Goal: Information Seeking & Learning: Learn about a topic

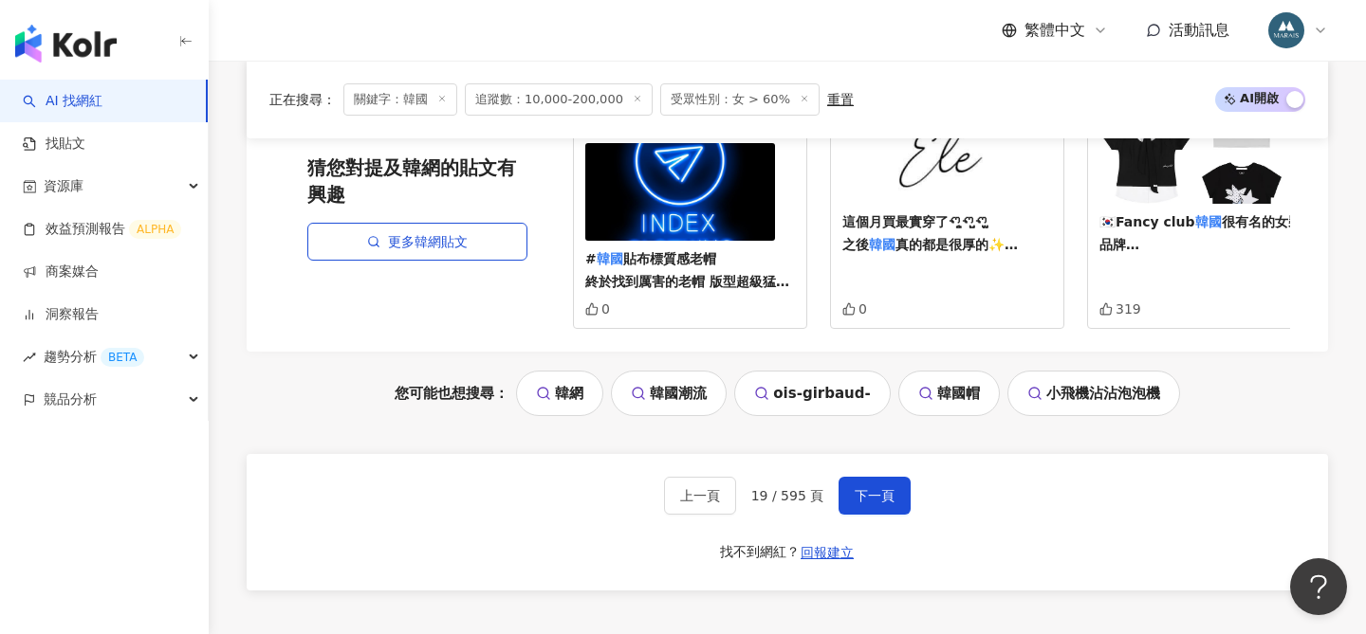
scroll to position [4138, 0]
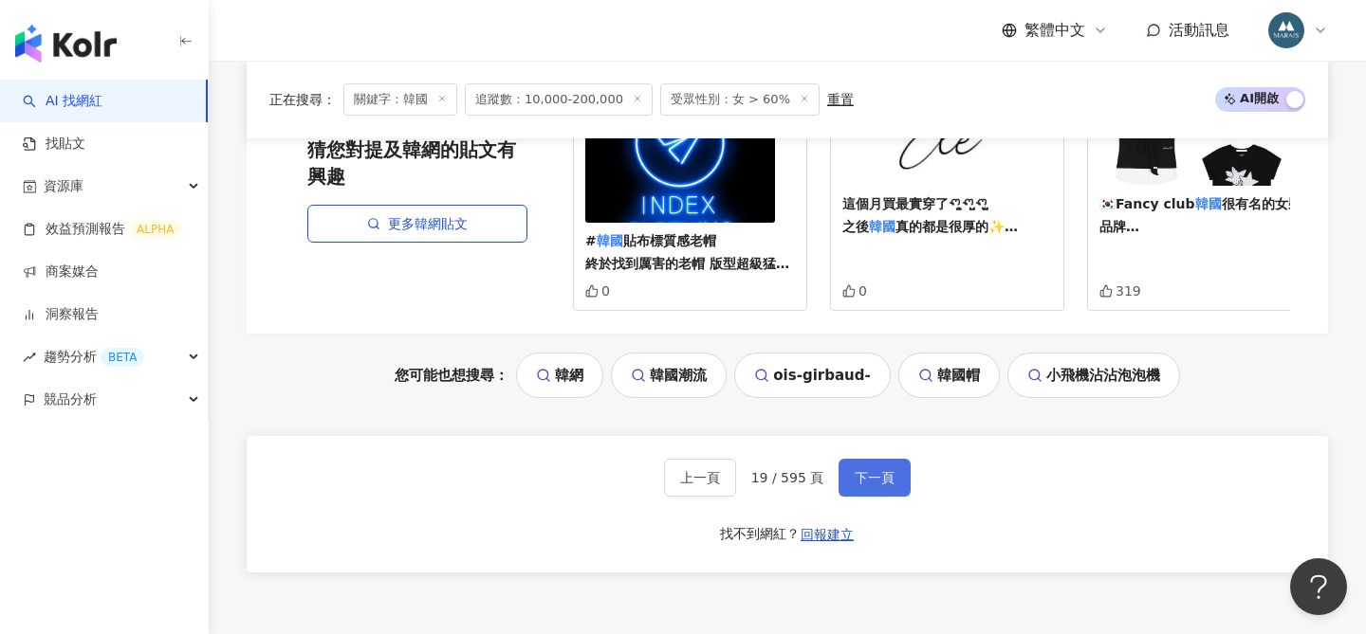
click at [873, 470] on span "下一頁" at bounding box center [874, 477] width 40 height 15
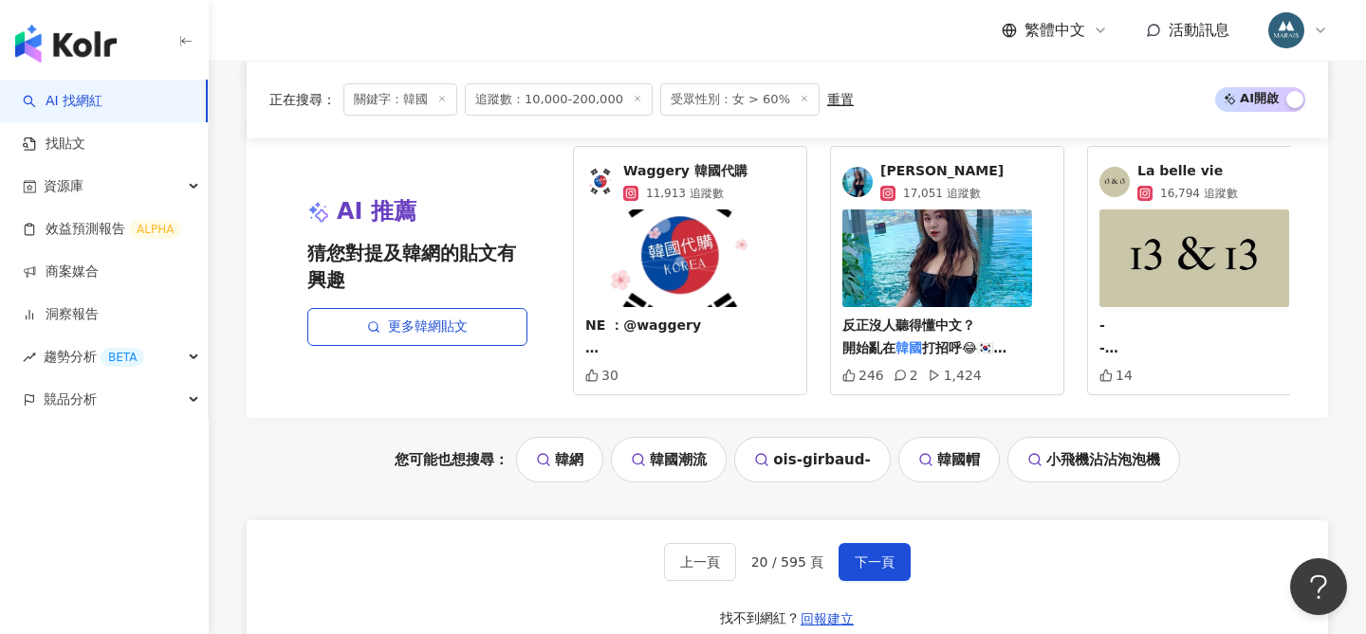
scroll to position [4120, 0]
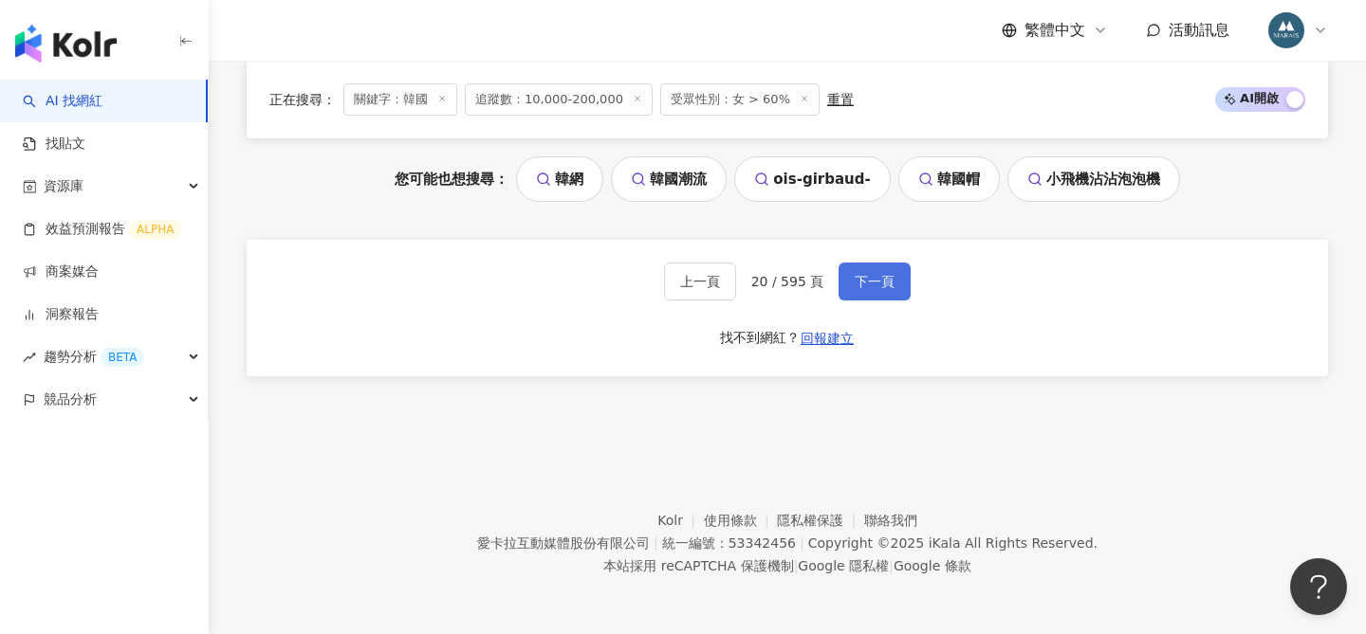
click at [879, 288] on span "下一頁" at bounding box center [874, 281] width 40 height 15
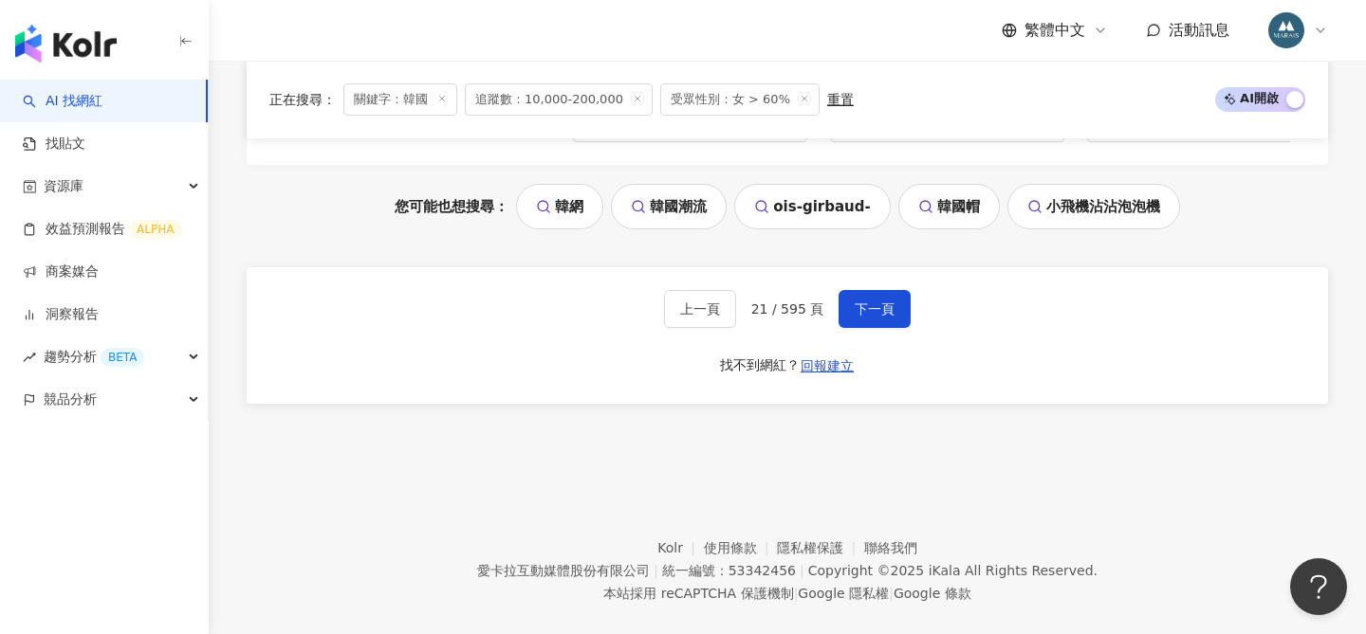
scroll to position [3969, 0]
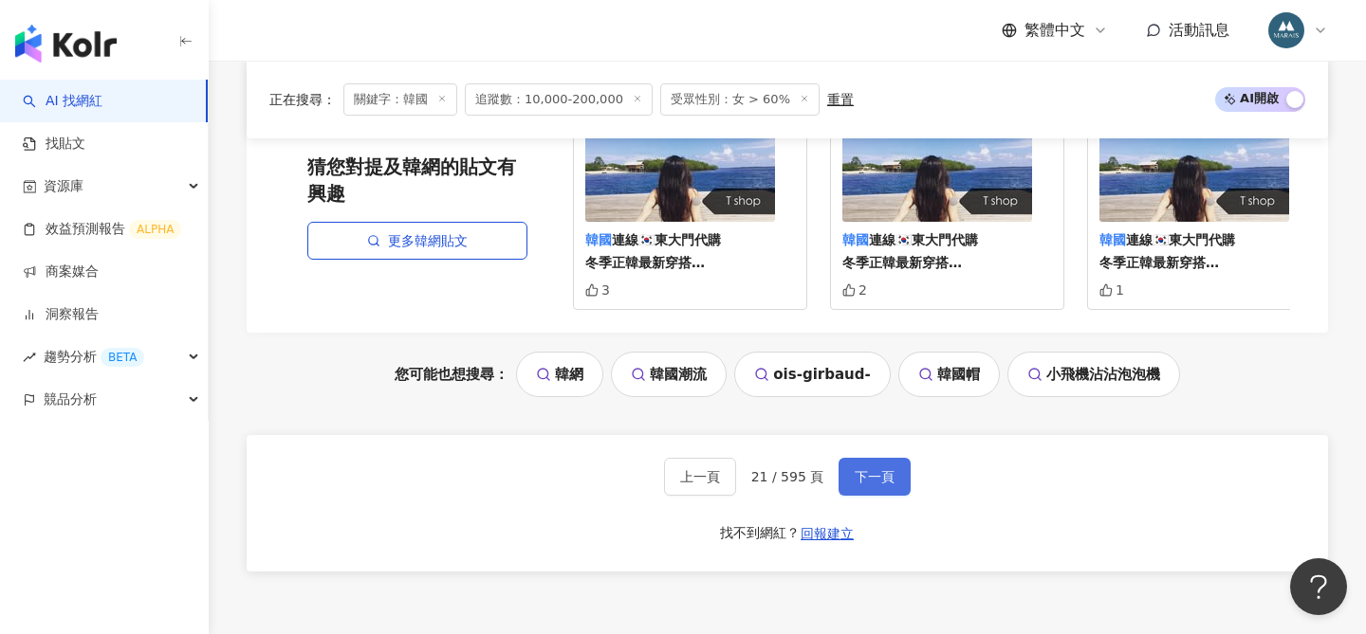
click at [878, 469] on span "下一頁" at bounding box center [874, 476] width 40 height 15
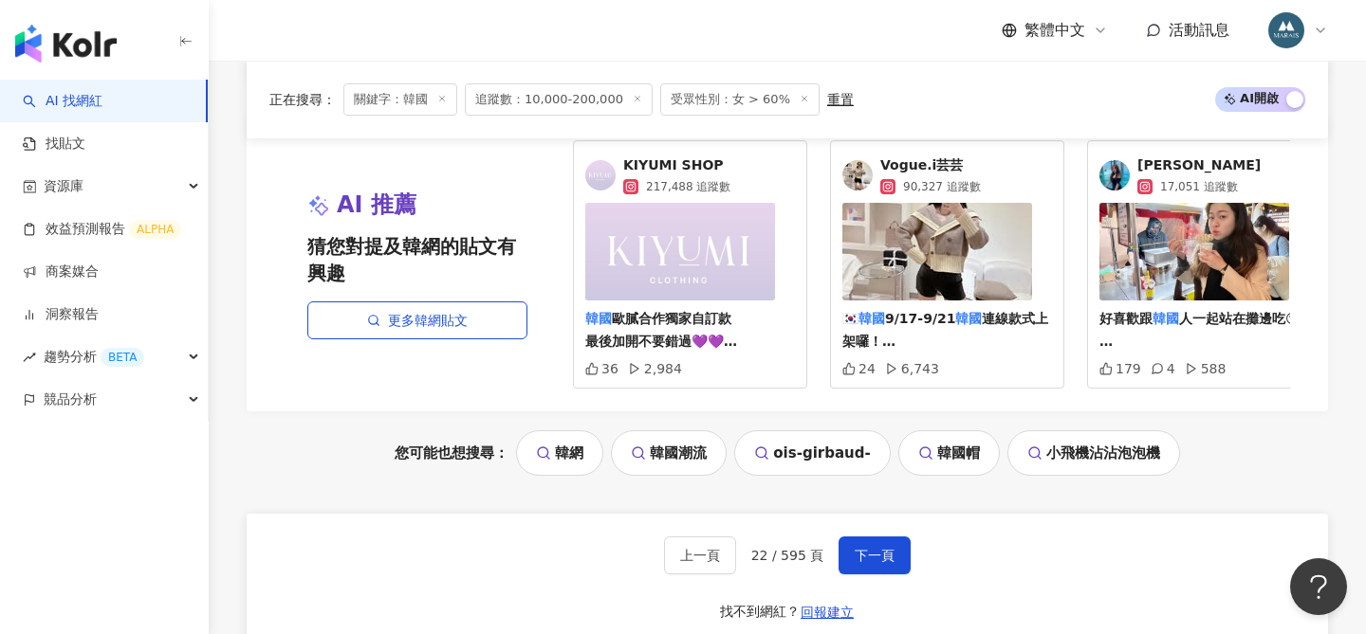
scroll to position [4087, 0]
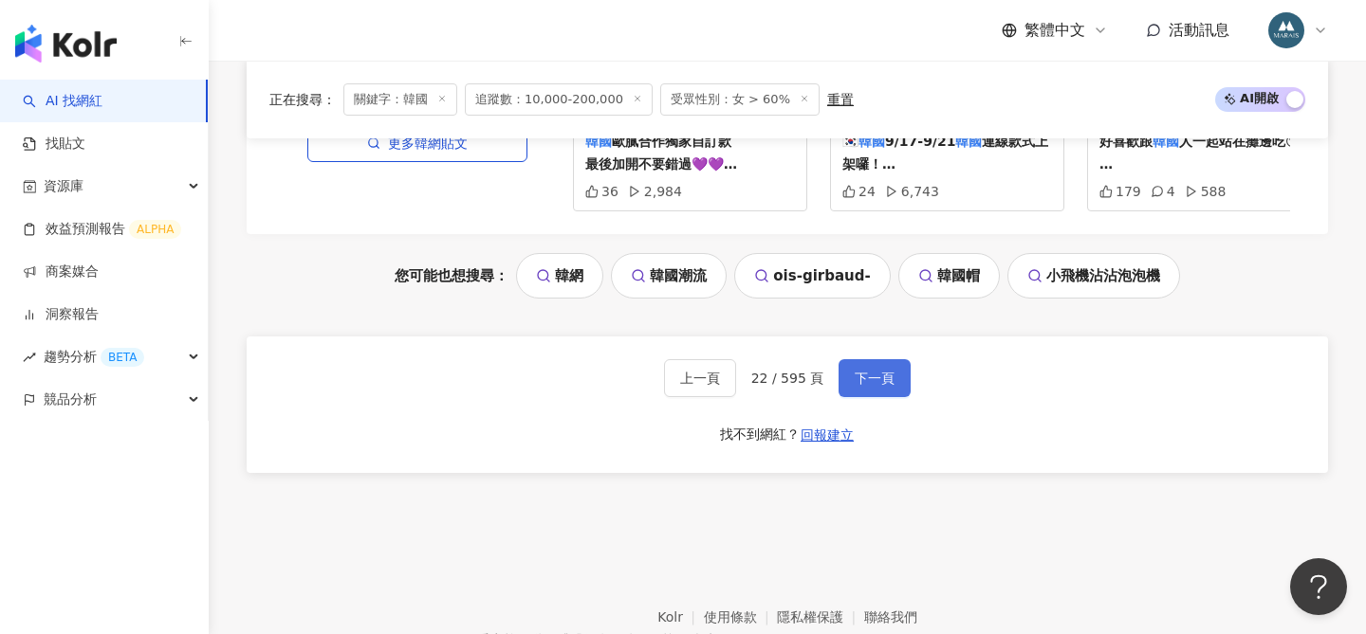
click at [857, 371] on span "下一頁" at bounding box center [874, 378] width 40 height 15
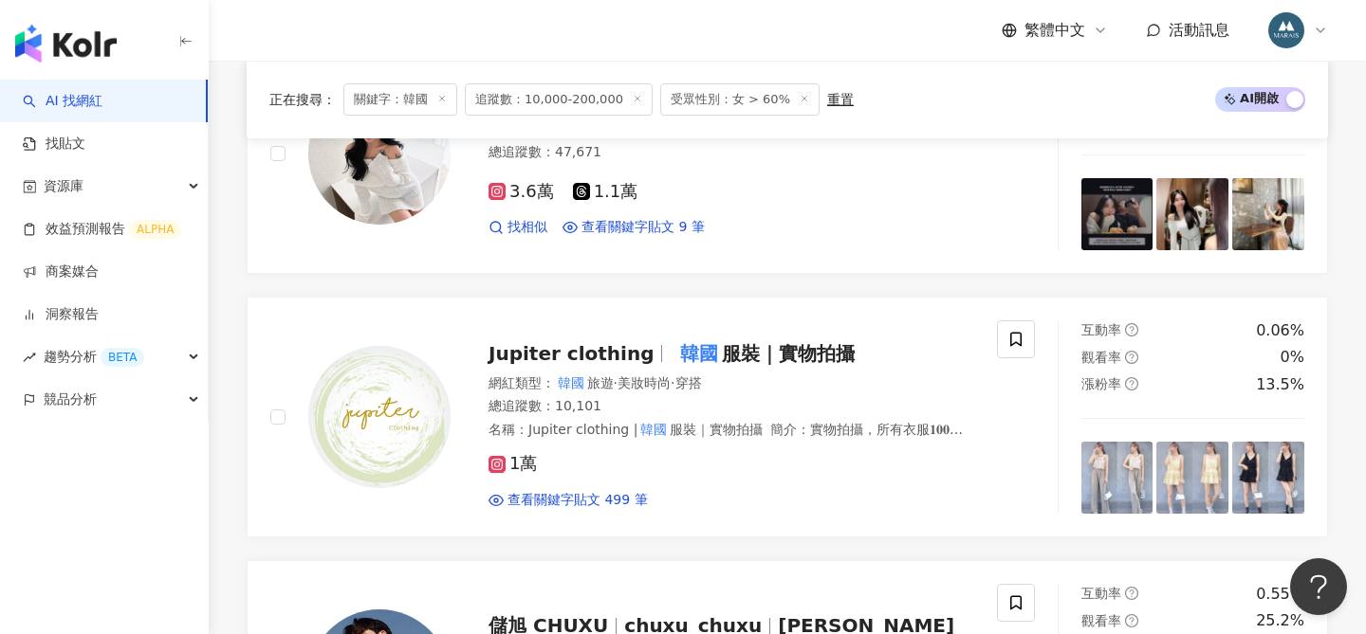
scroll to position [4271, 0]
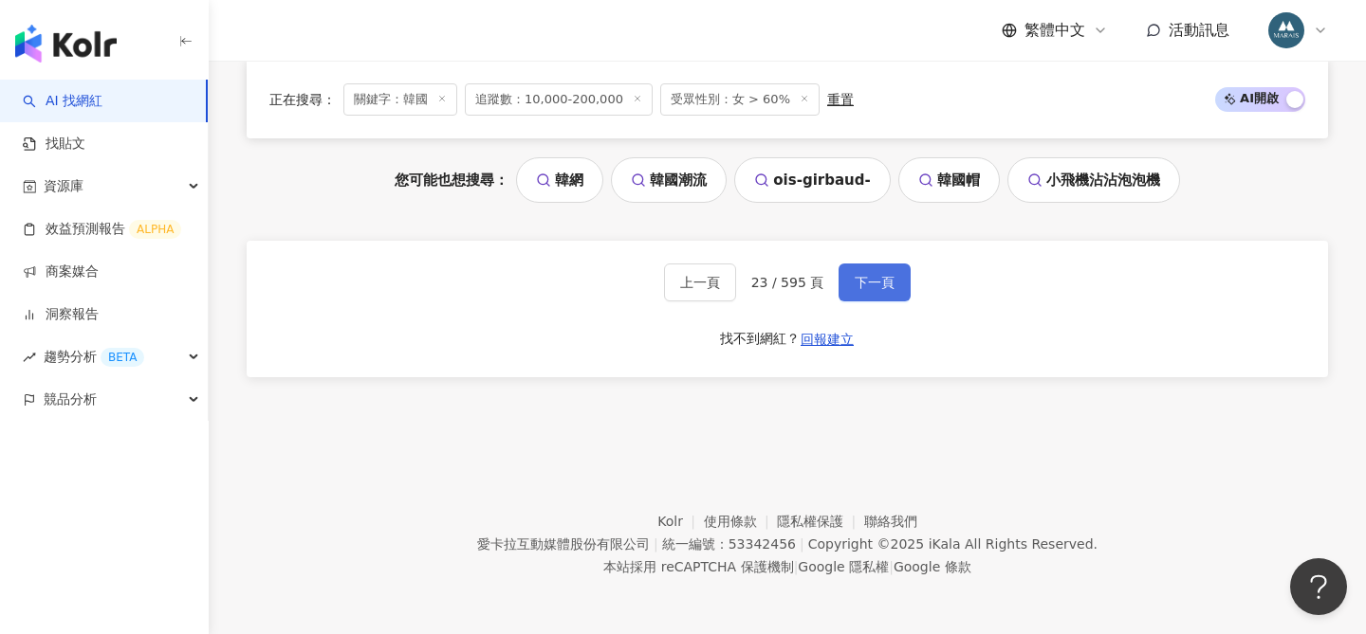
click at [861, 285] on span "下一頁" at bounding box center [874, 282] width 40 height 15
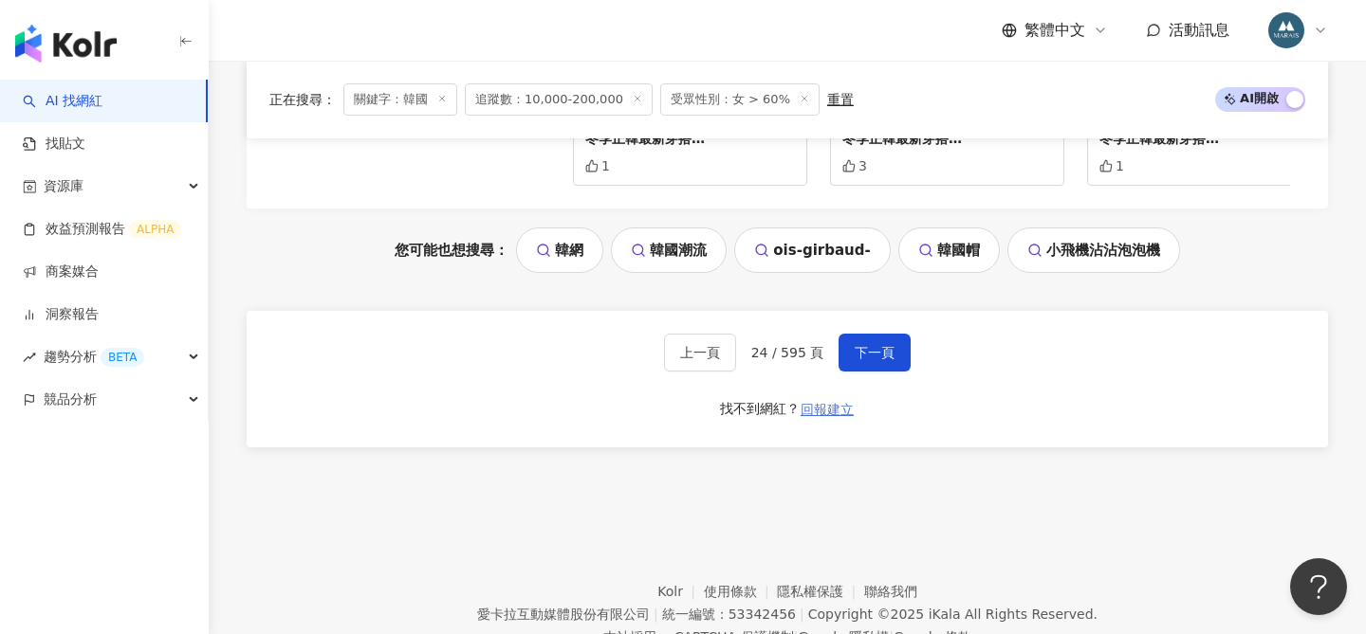
scroll to position [4066, 0]
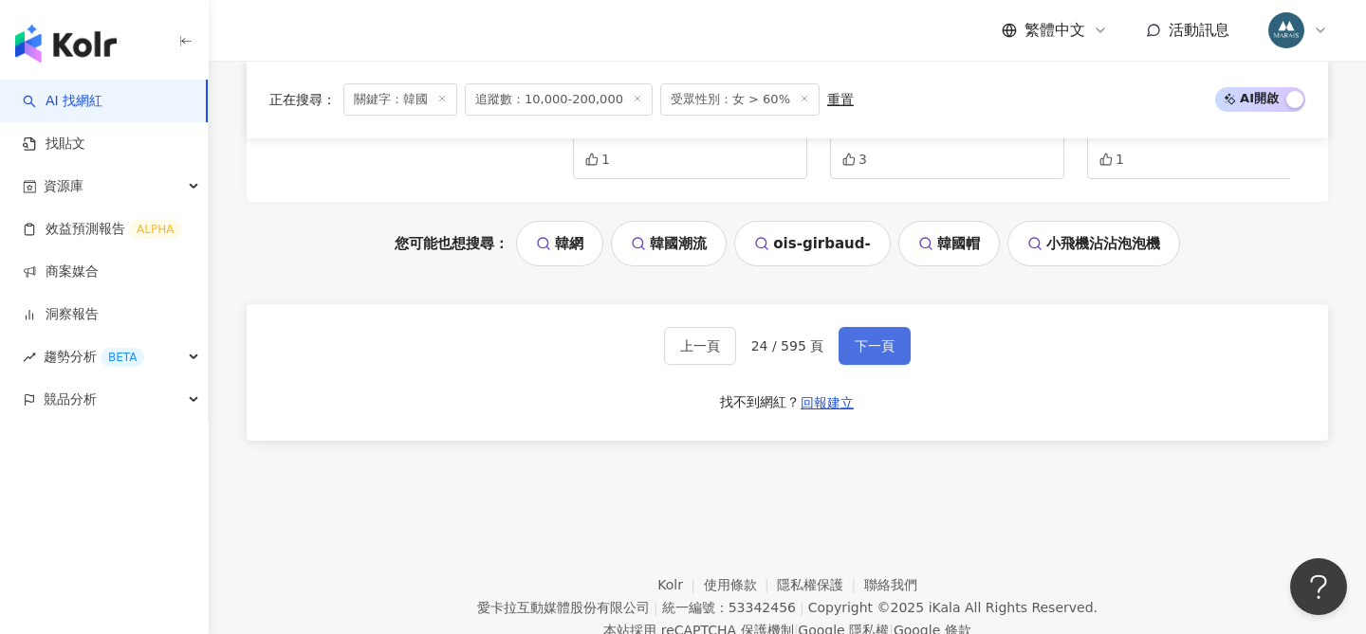
click at [886, 345] on span "下一頁" at bounding box center [874, 346] width 40 height 15
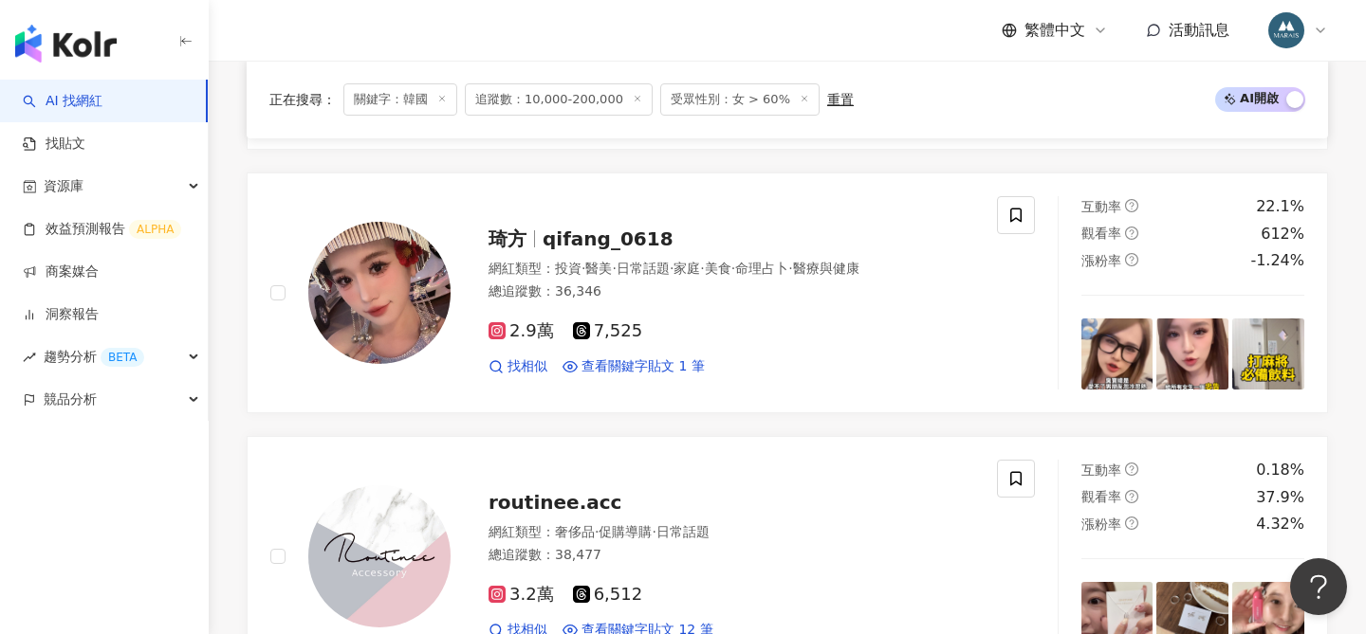
scroll to position [4158, 0]
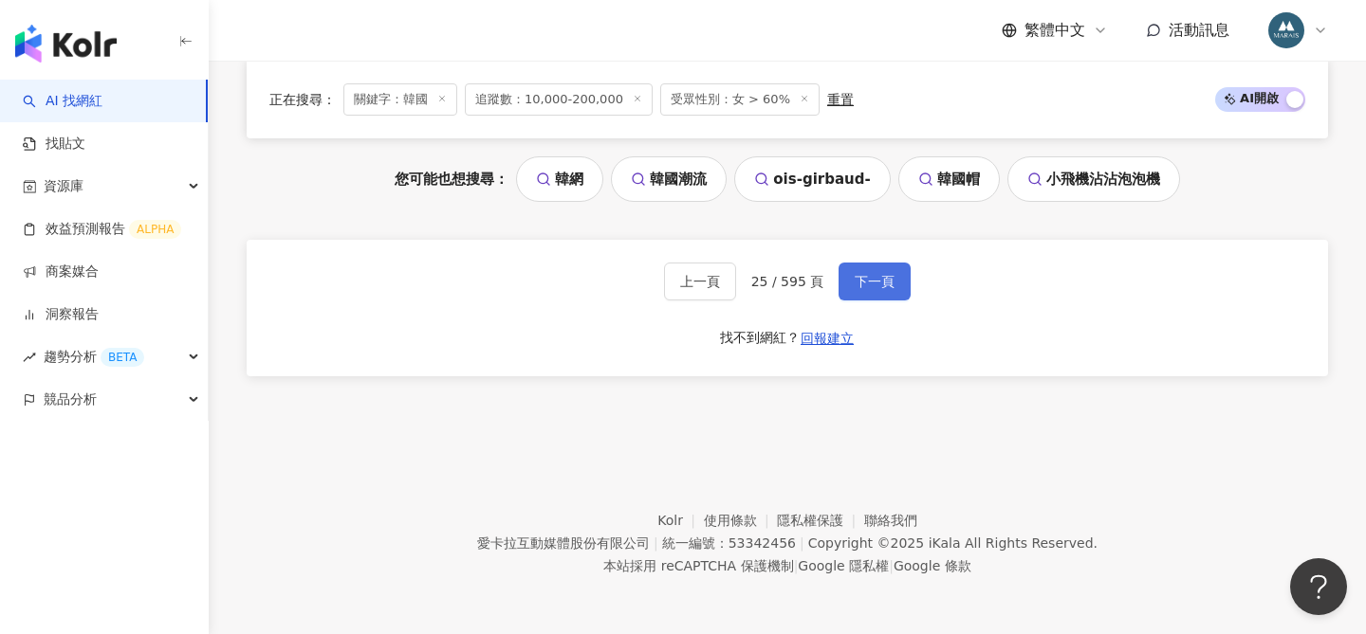
click at [869, 289] on button "下一頁" at bounding box center [874, 282] width 72 height 38
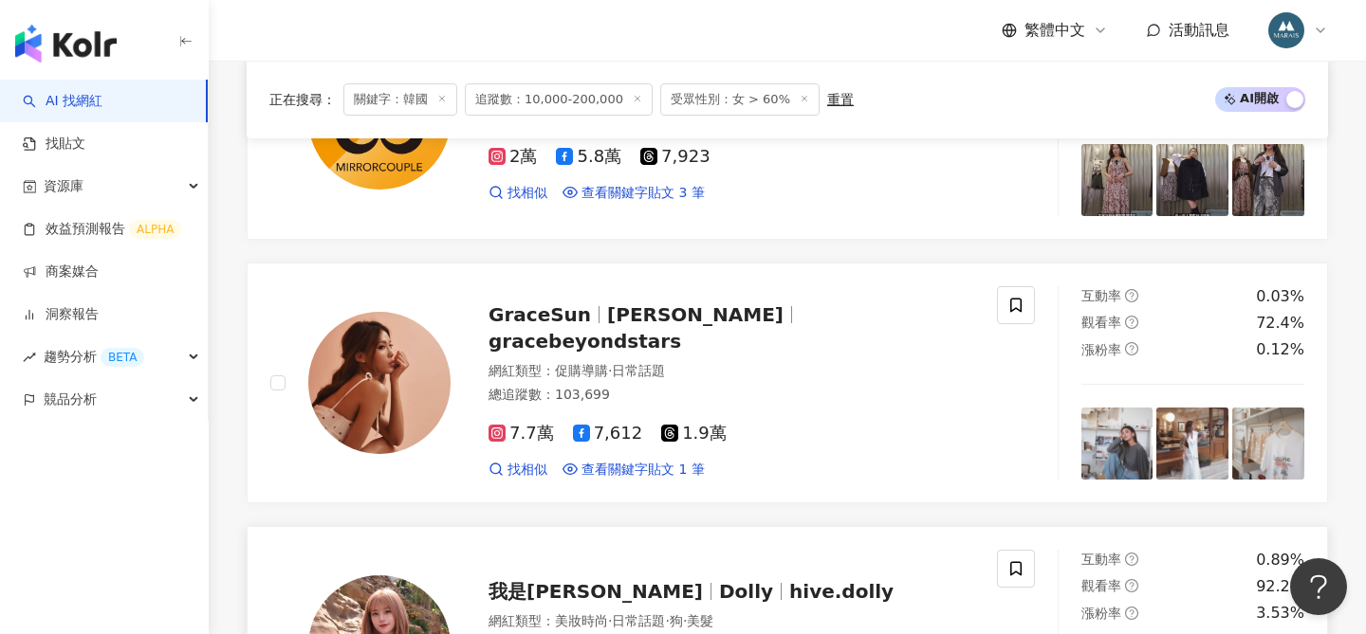
scroll to position [2223, 0]
click at [649, 327] on span "Grace Sun" at bounding box center [695, 315] width 176 height 23
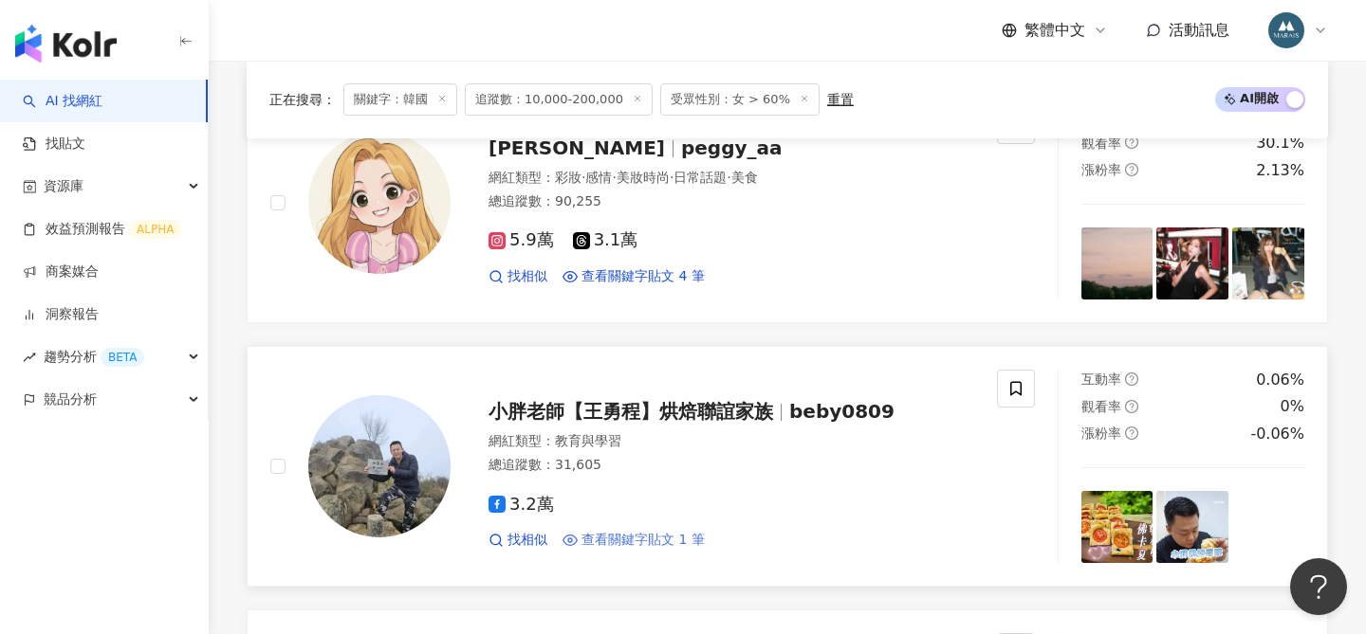
scroll to position [481, 0]
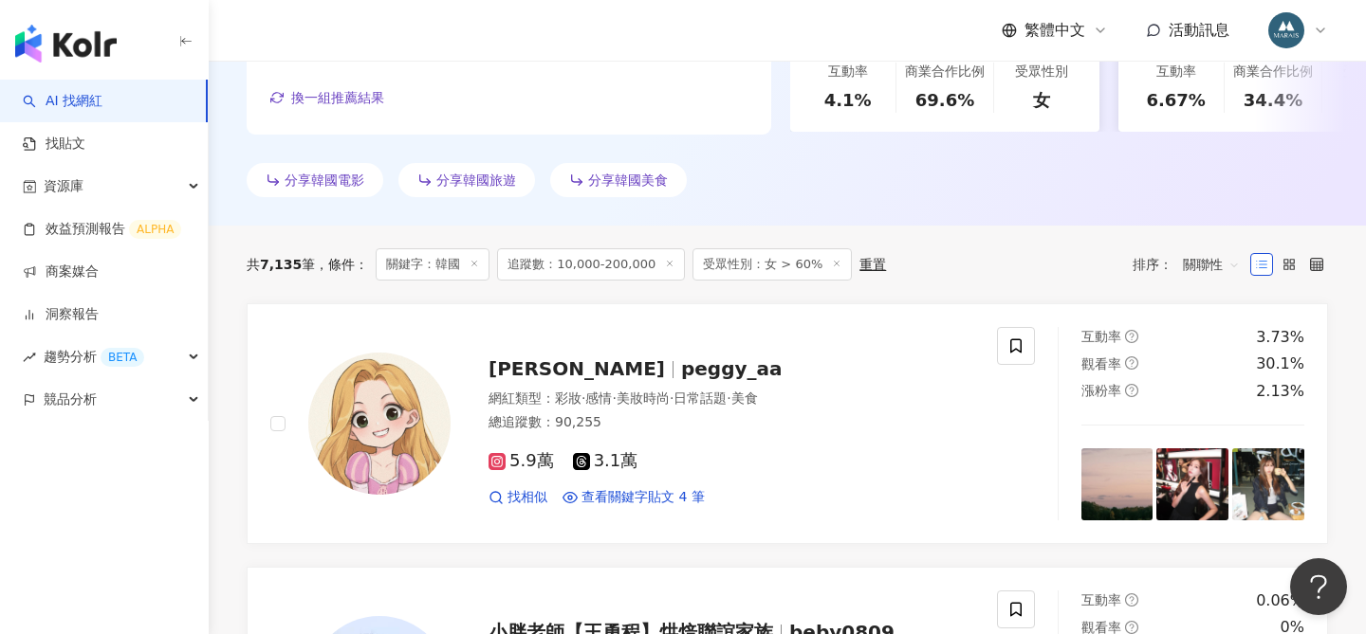
click at [681, 371] on span "peggy_aa" at bounding box center [731, 368] width 101 height 23
click at [874, 280] on div "共 7,135 筆 條件 ： 關鍵字：韓國 追蹤數：10,000-200,000 受眾性別：女 > 60% 重置 排序： 關聯性" at bounding box center [787, 265] width 1081 height 78
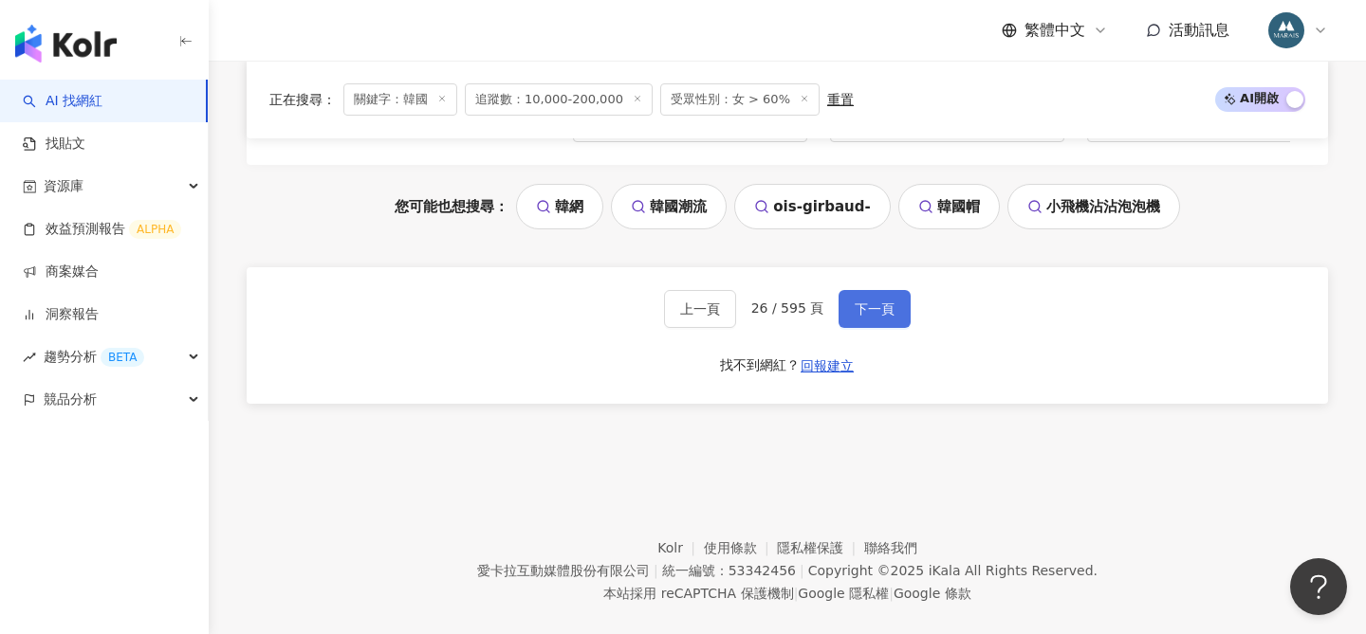
click at [872, 302] on span "下一頁" at bounding box center [874, 309] width 40 height 15
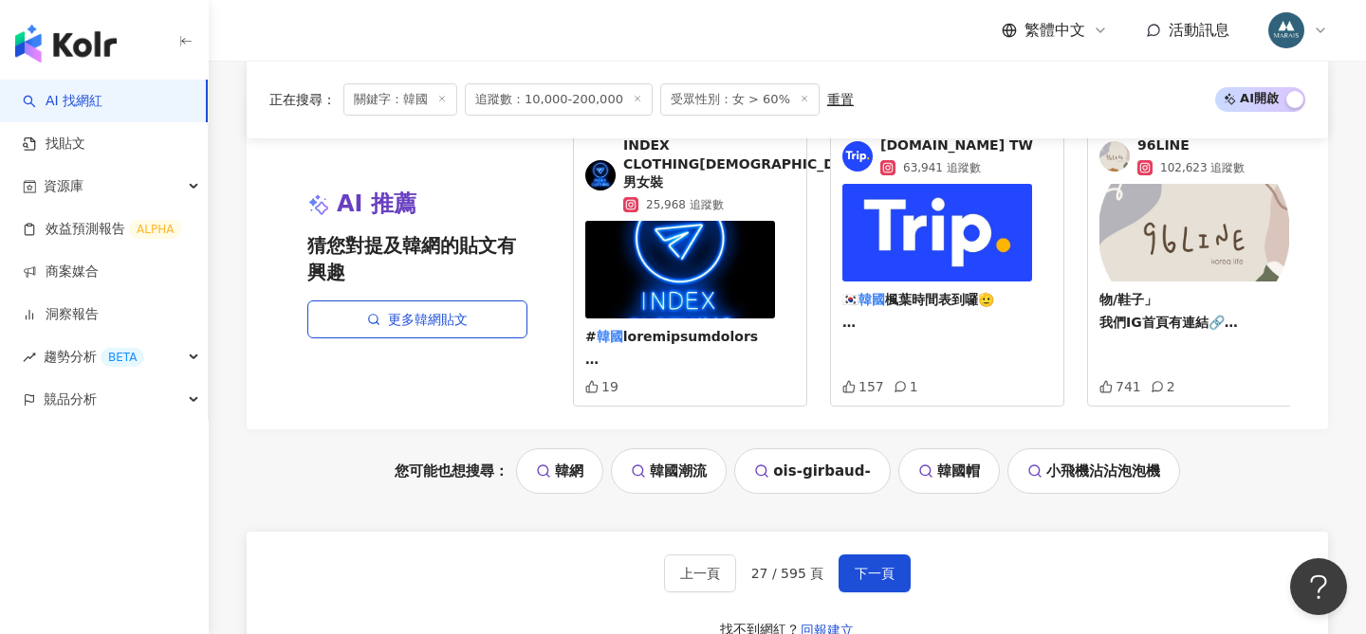
scroll to position [3886, 0]
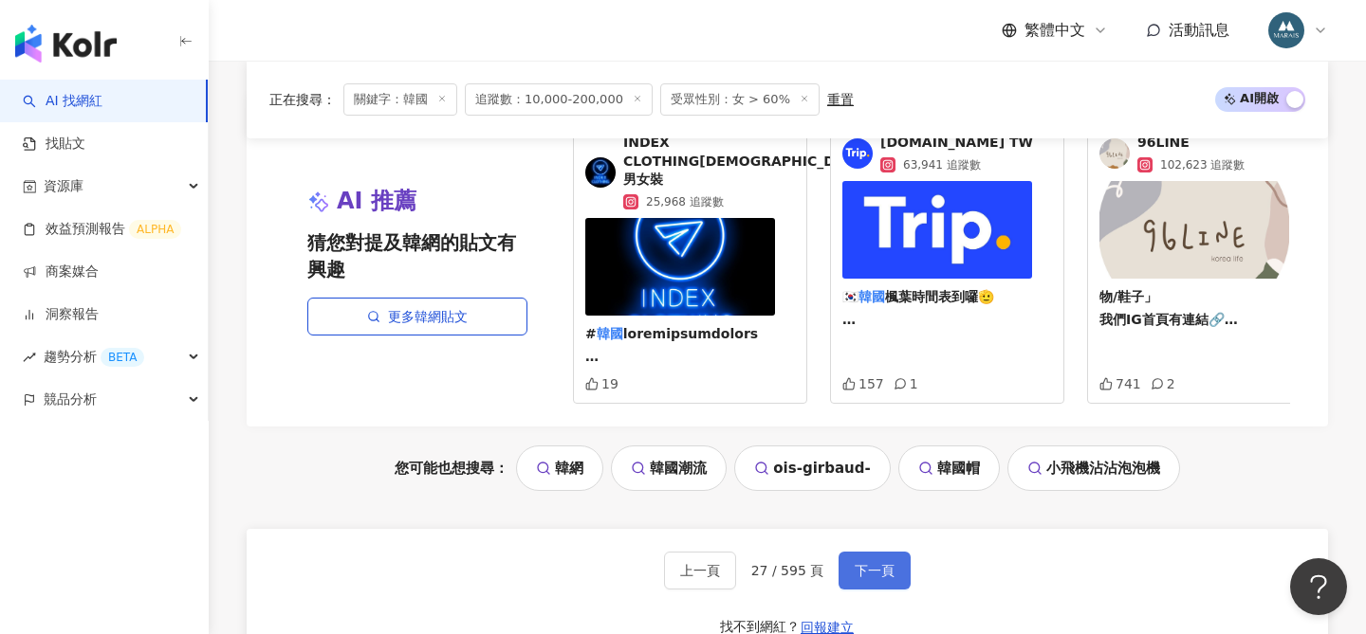
click at [877, 563] on span "下一頁" at bounding box center [874, 570] width 40 height 15
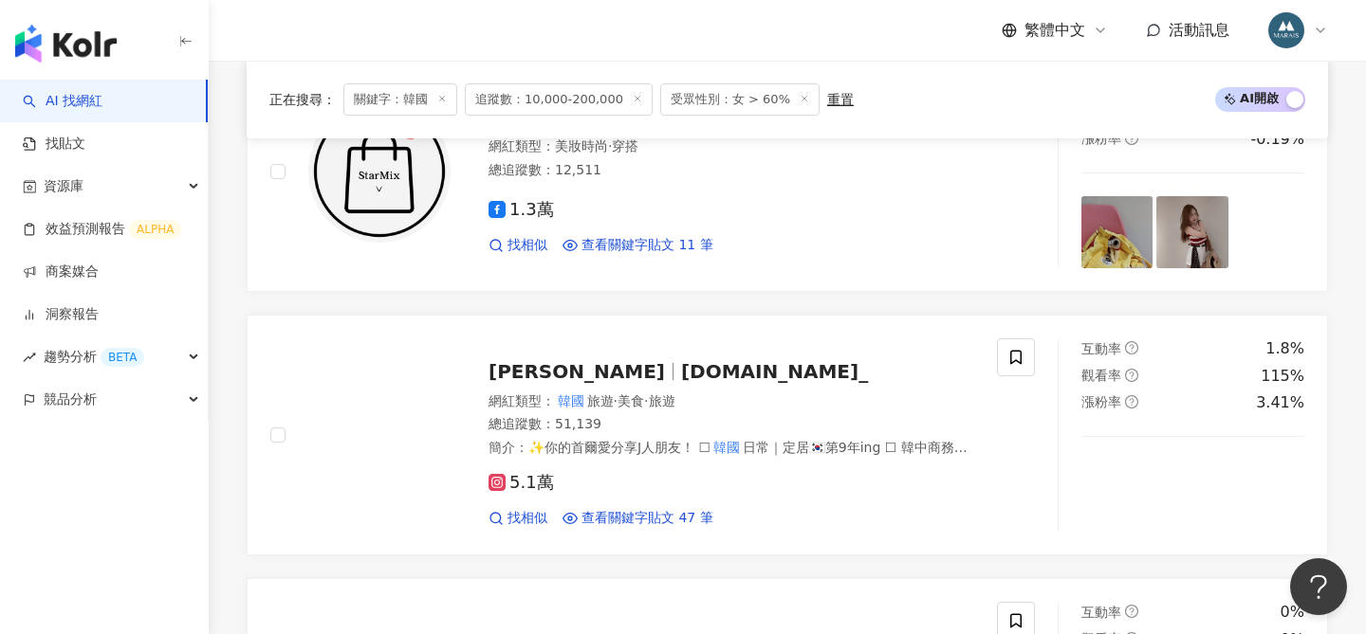
scroll to position [3066, 0]
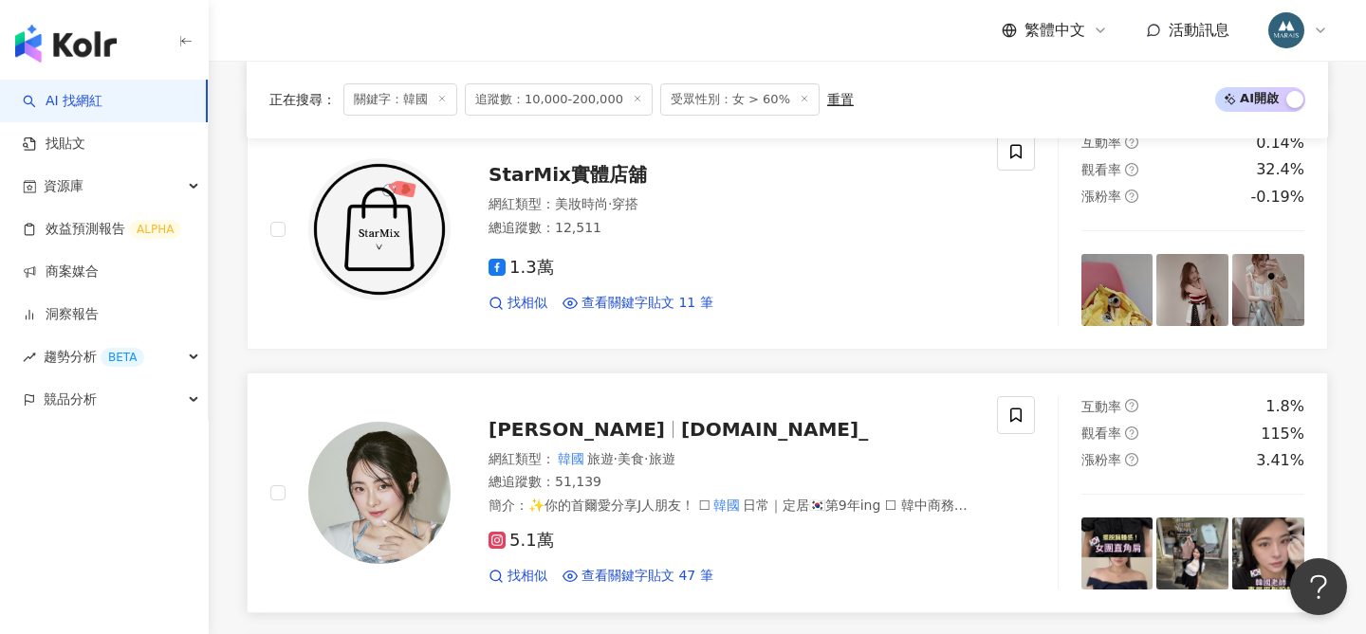
click at [535, 418] on span "艾許" at bounding box center [584, 429] width 192 height 23
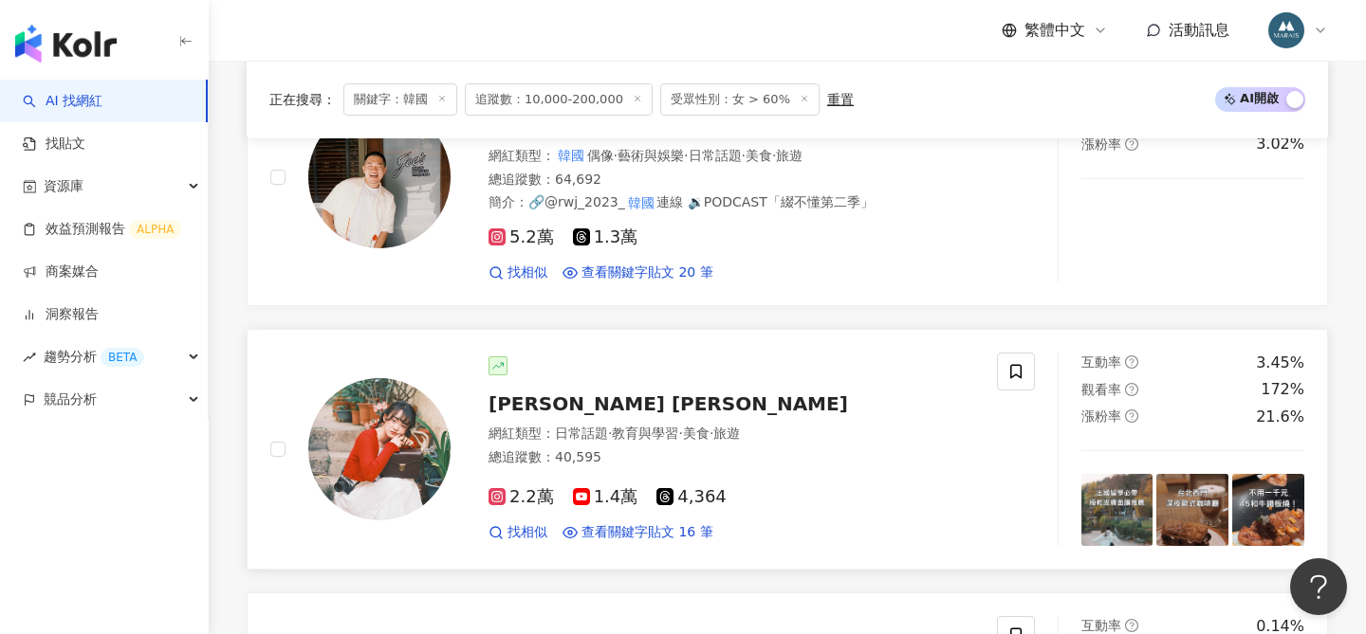
scroll to position [2575, 0]
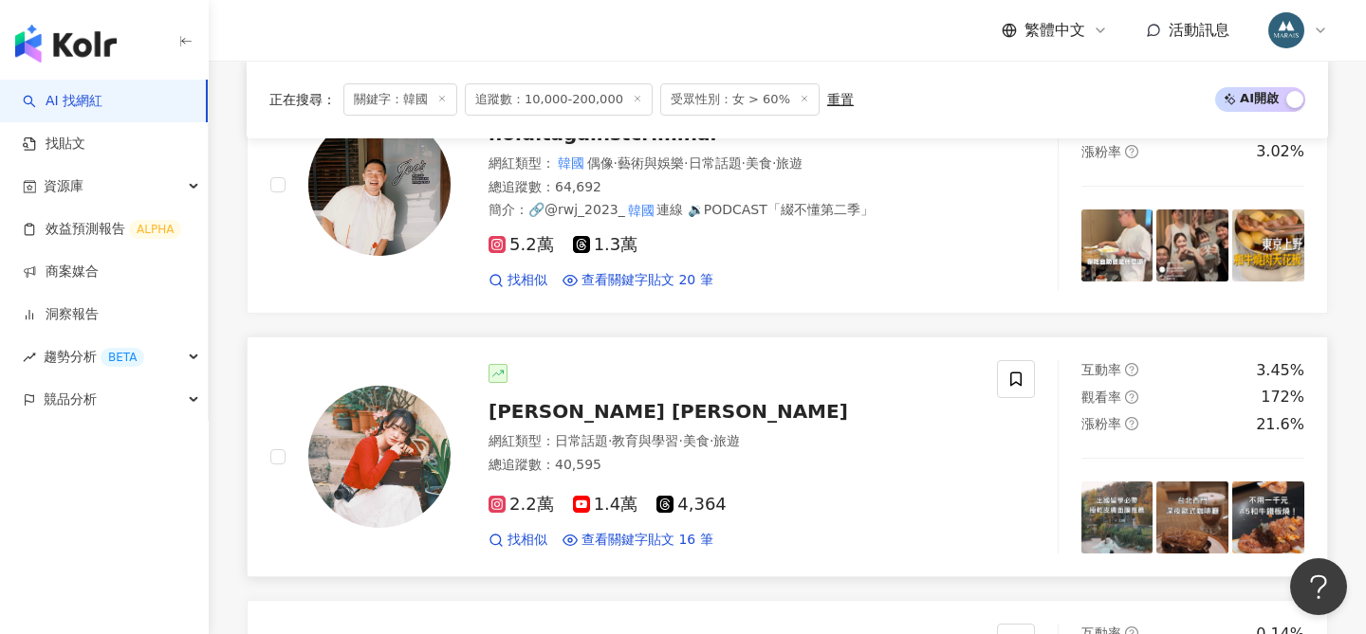
click at [549, 400] on span "Amy Amy" at bounding box center [667, 411] width 359 height 23
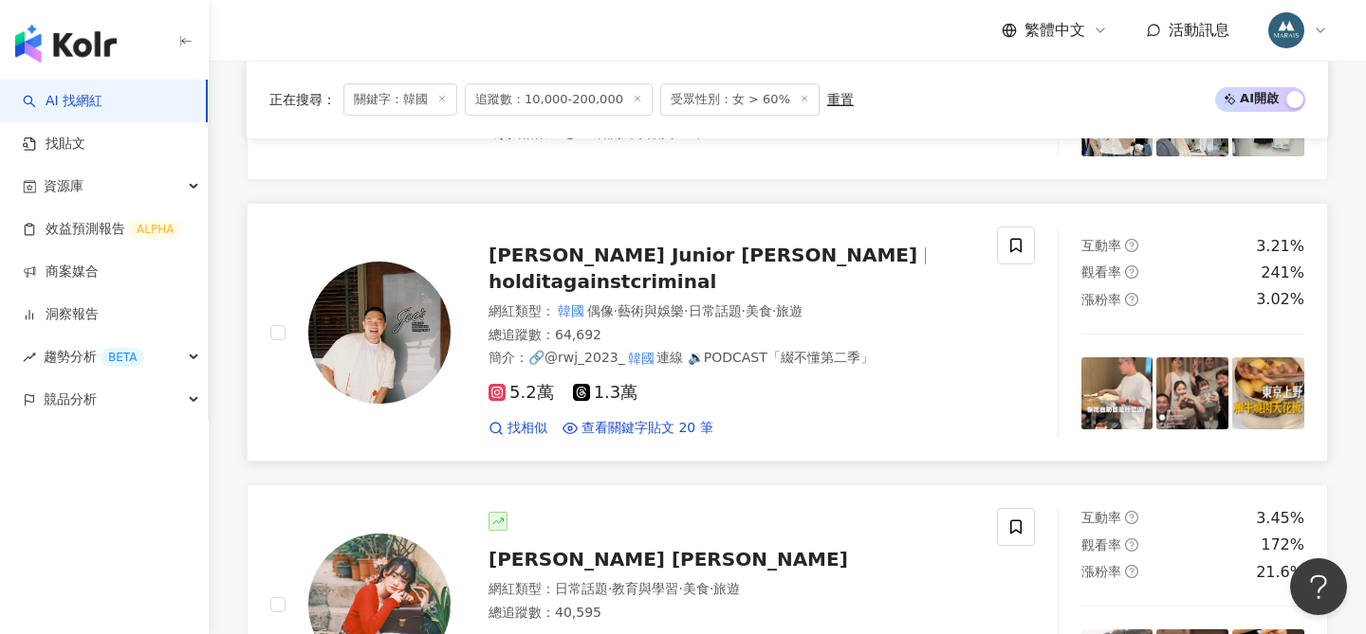
click at [614, 257] on span "[PERSON_NAME] Junior [PERSON_NAME]" at bounding box center [702, 255] width 429 height 23
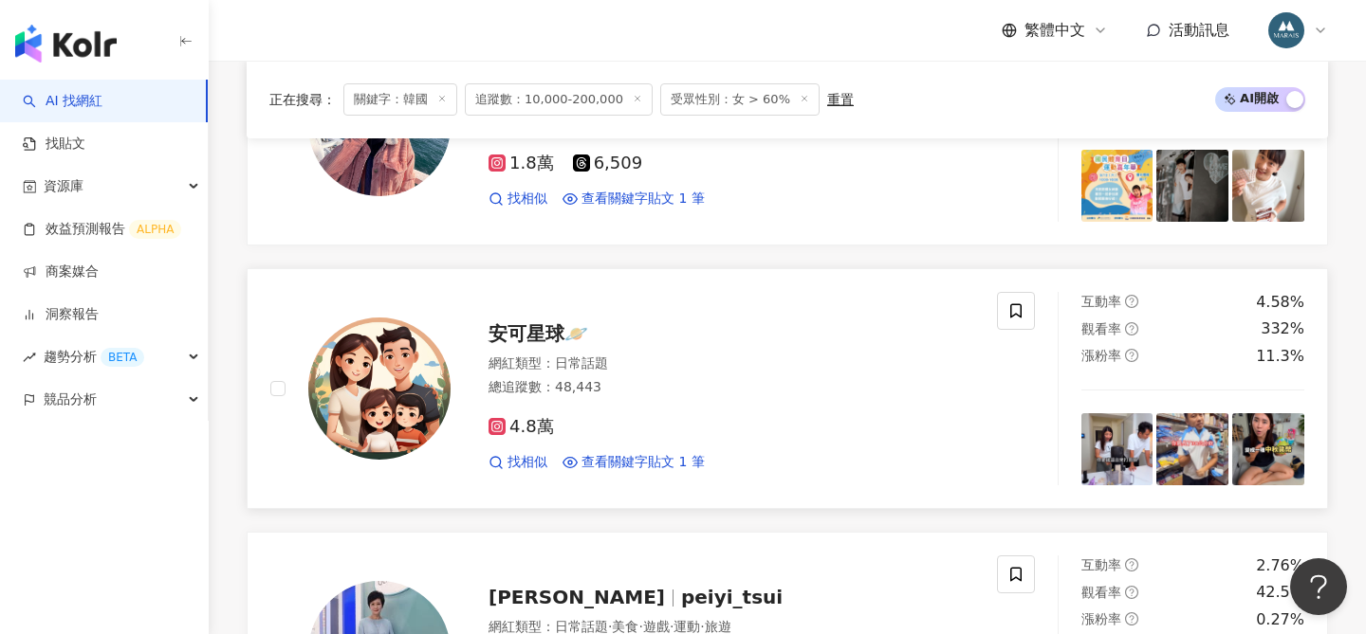
scroll to position [3788, 0]
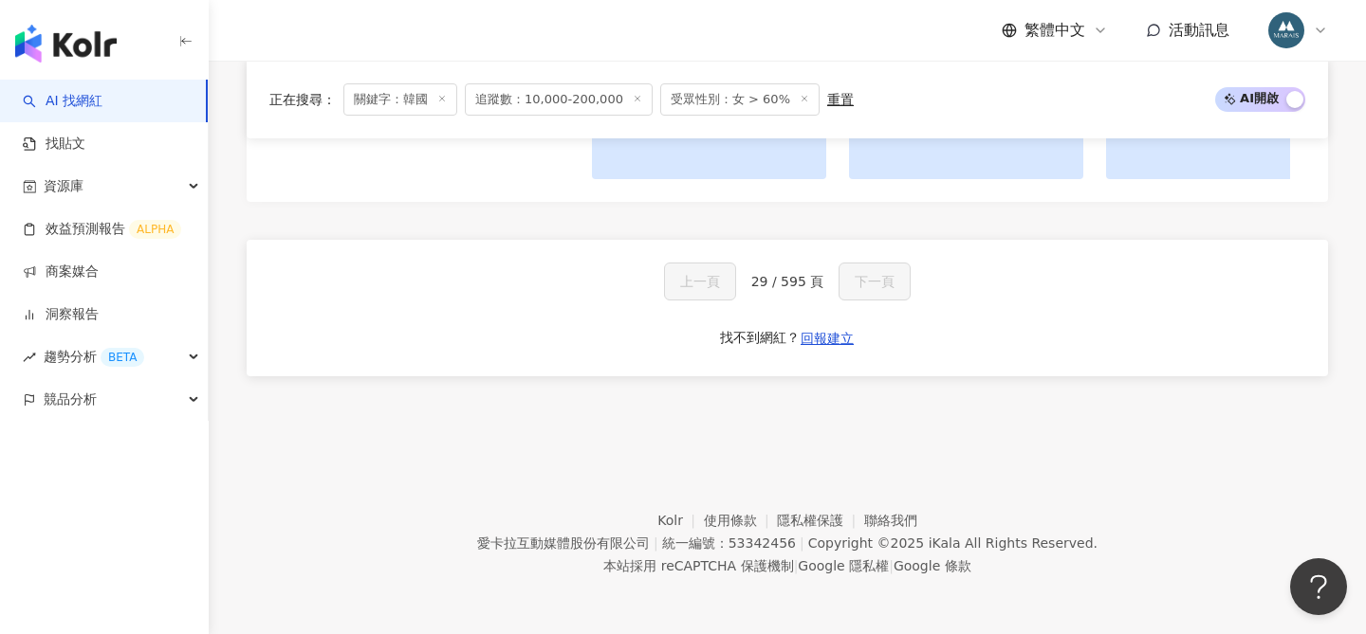
scroll to position [1850, 0]
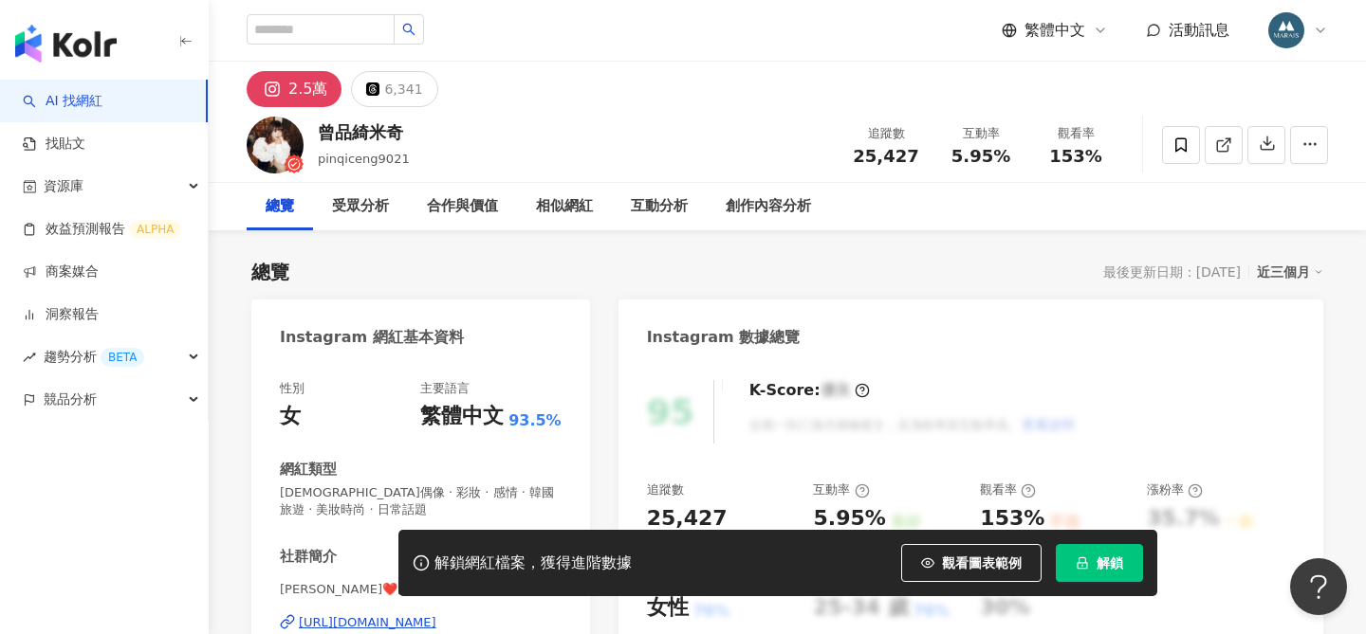
click at [399, 614] on div "[URL][DOMAIN_NAME]" at bounding box center [367, 622] width 137 height 17
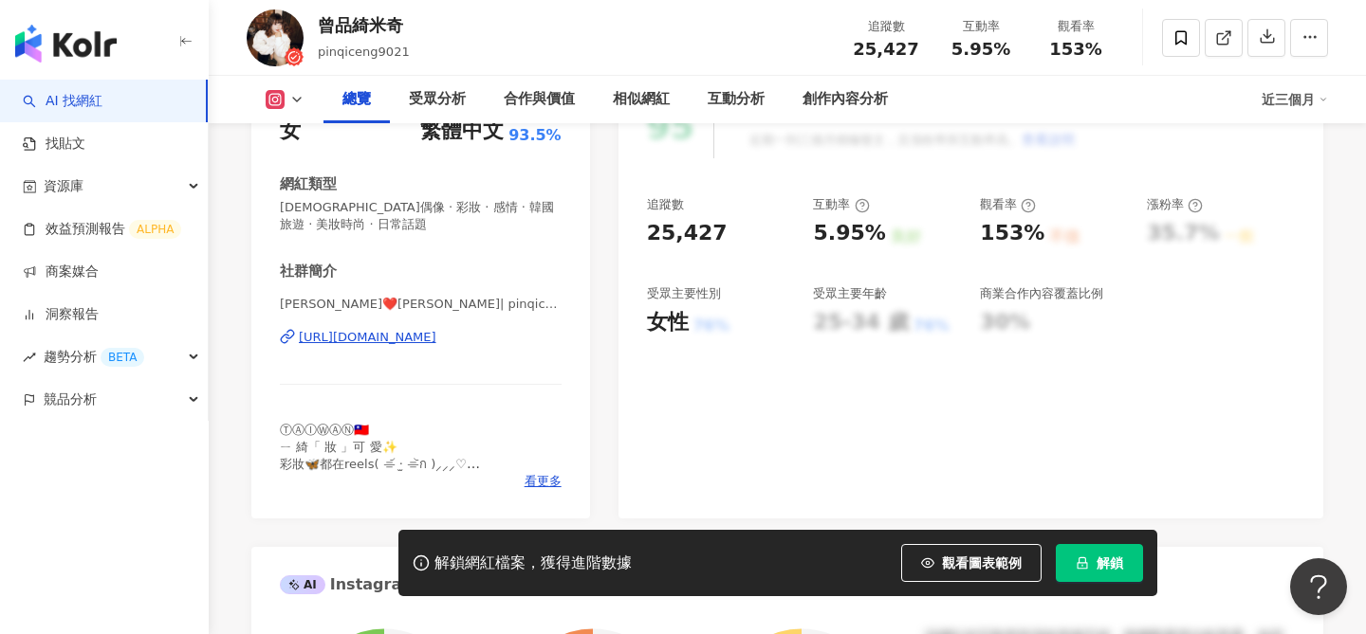
click at [1122, 563] on span "解鎖" at bounding box center [1109, 563] width 27 height 15
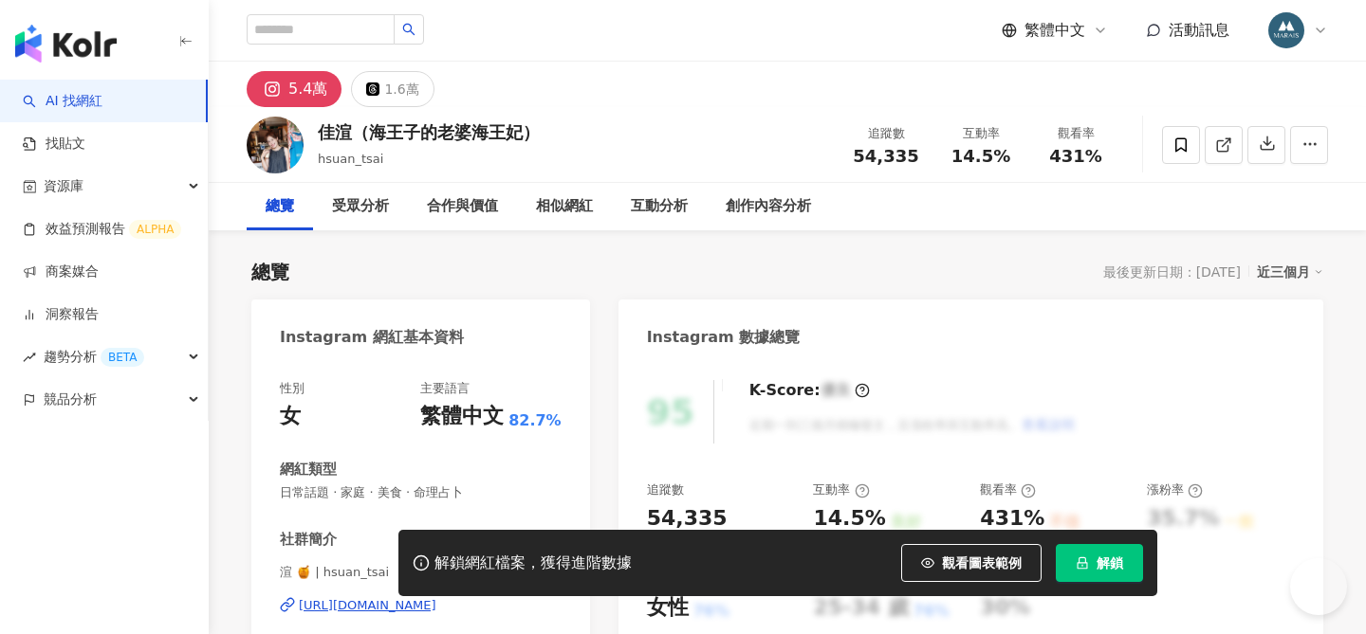
scroll to position [179, 0]
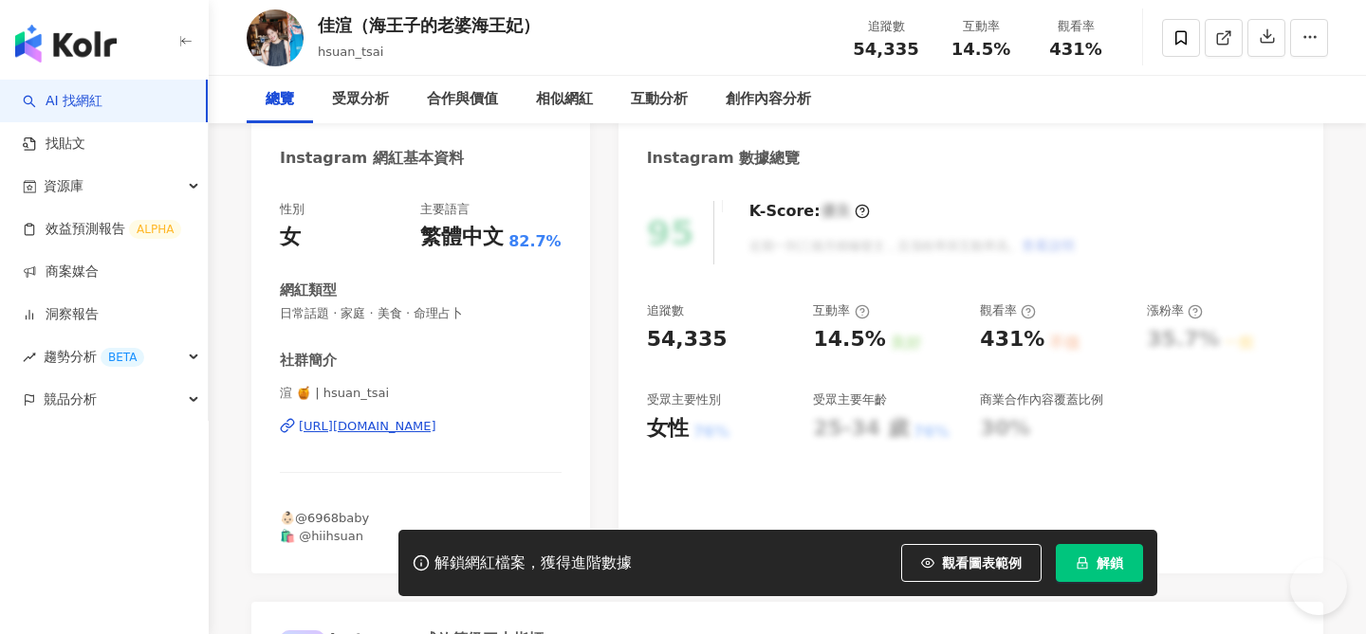
click at [426, 430] on div "https://www.instagram.com/hsuan_tsai/" at bounding box center [367, 426] width 137 height 17
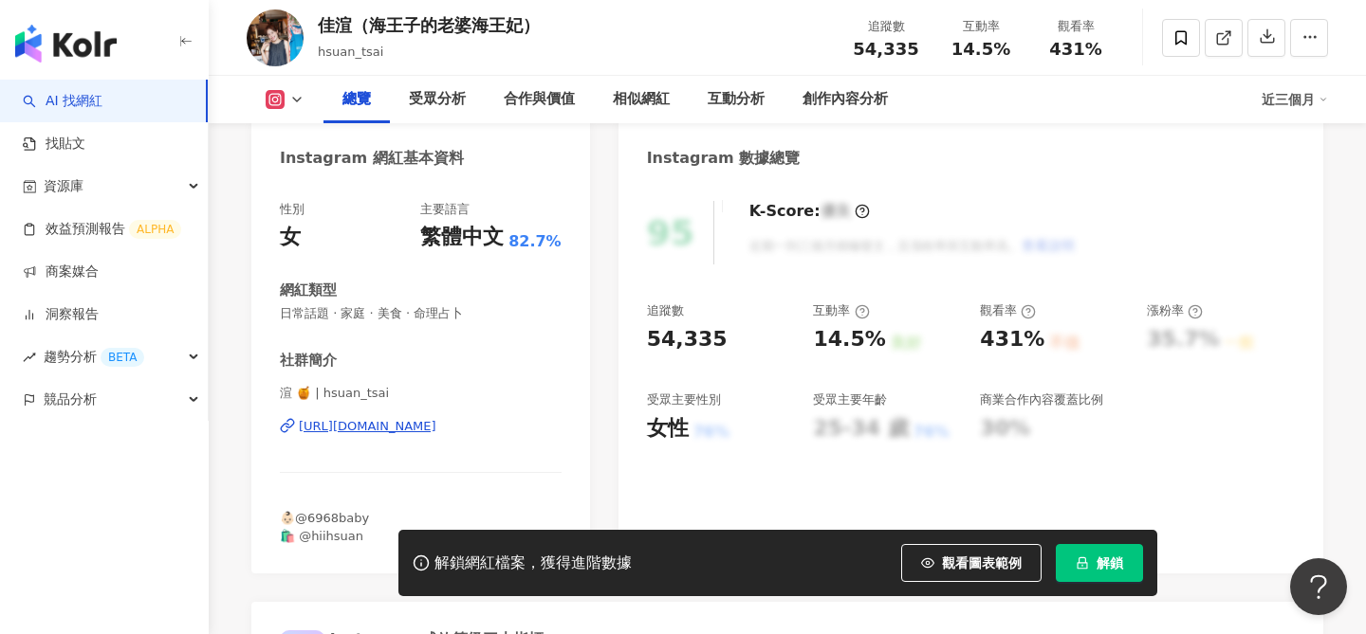
click at [1091, 557] on button "解鎖" at bounding box center [1098, 563] width 87 height 38
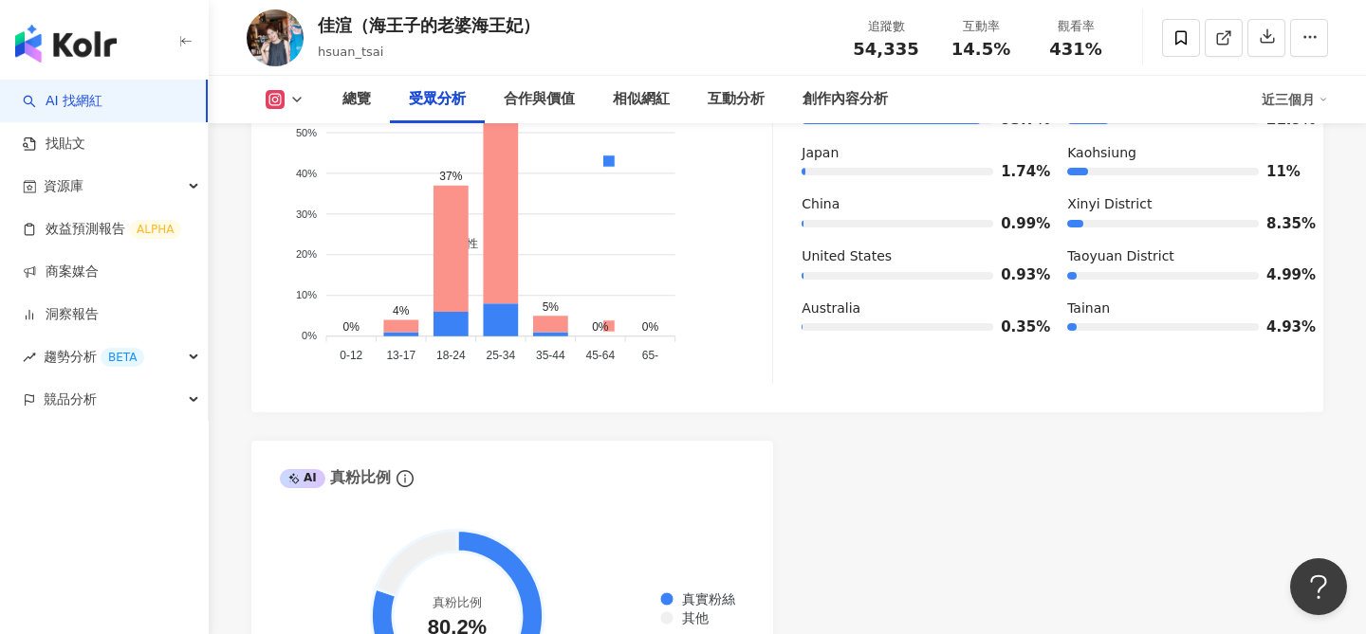
scroll to position [1992, 0]
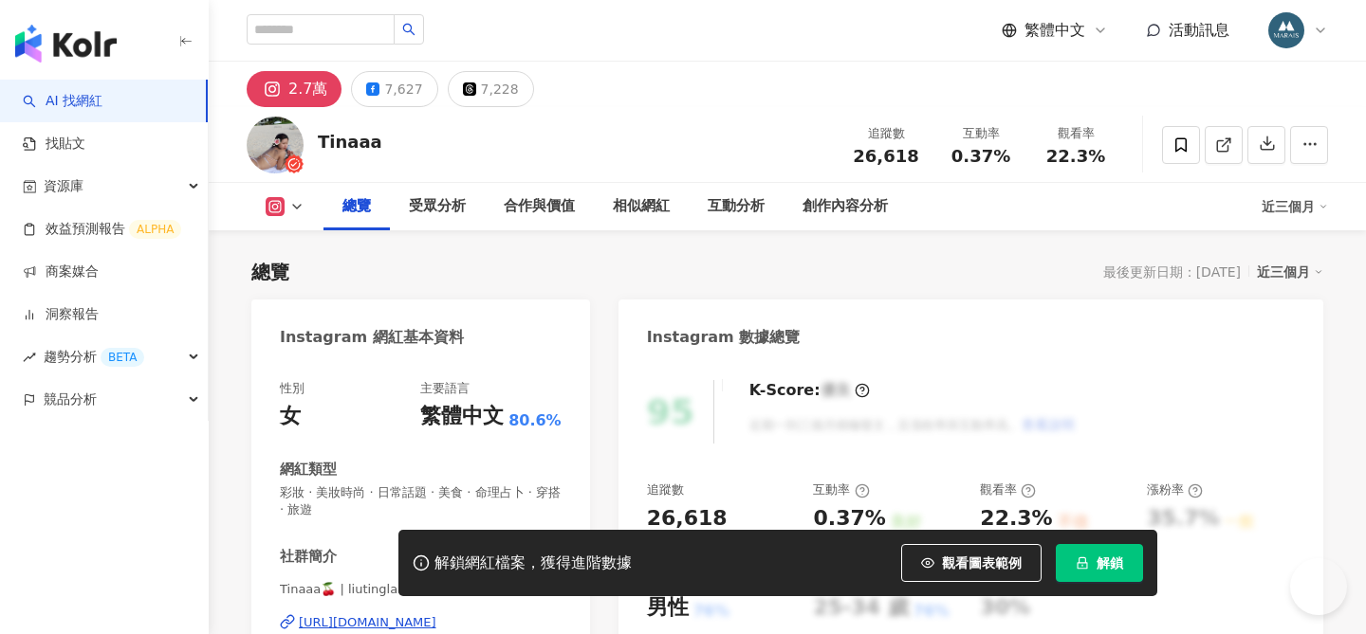
click at [435, 614] on div "https://www.instagram.com/liutinglan/" at bounding box center [367, 622] width 137 height 17
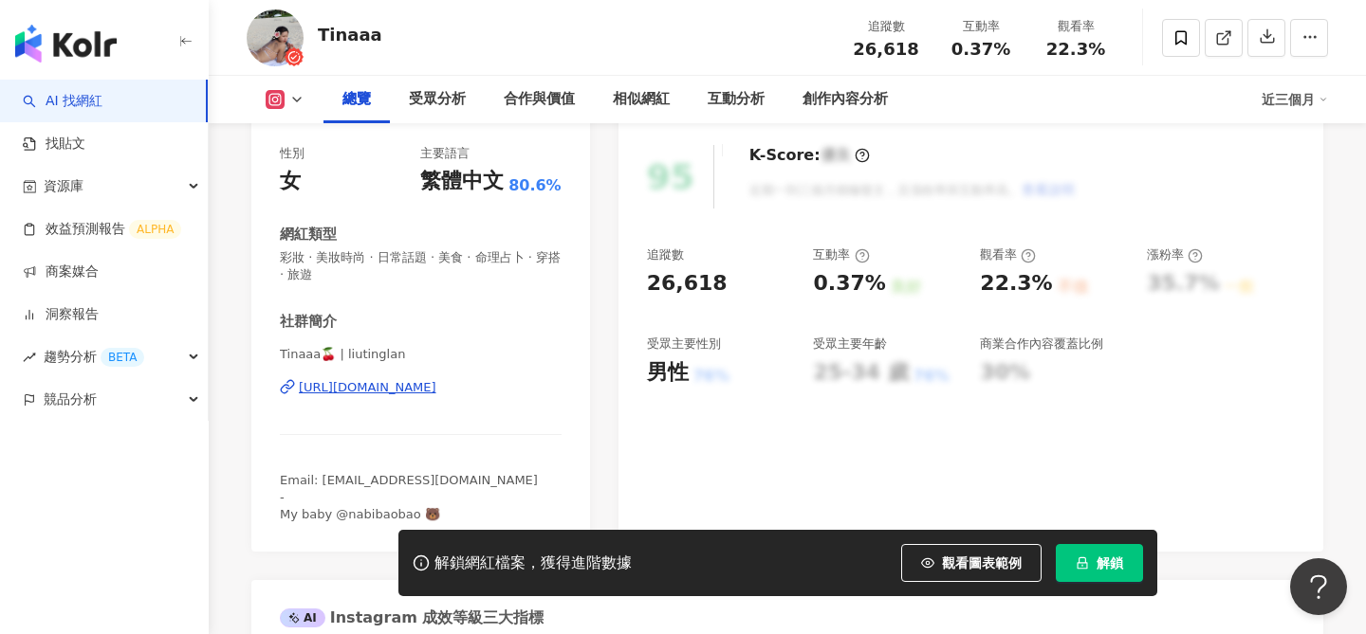
click at [1090, 569] on button "解鎖" at bounding box center [1098, 563] width 87 height 38
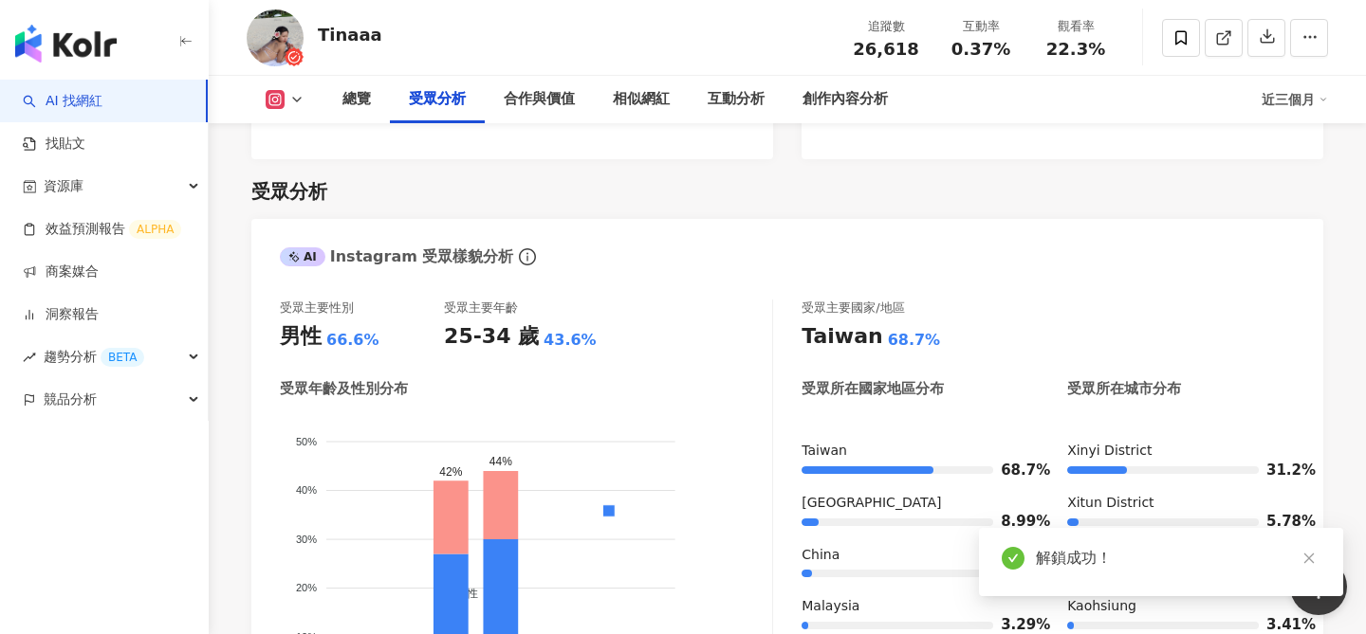
scroll to position [1776, 0]
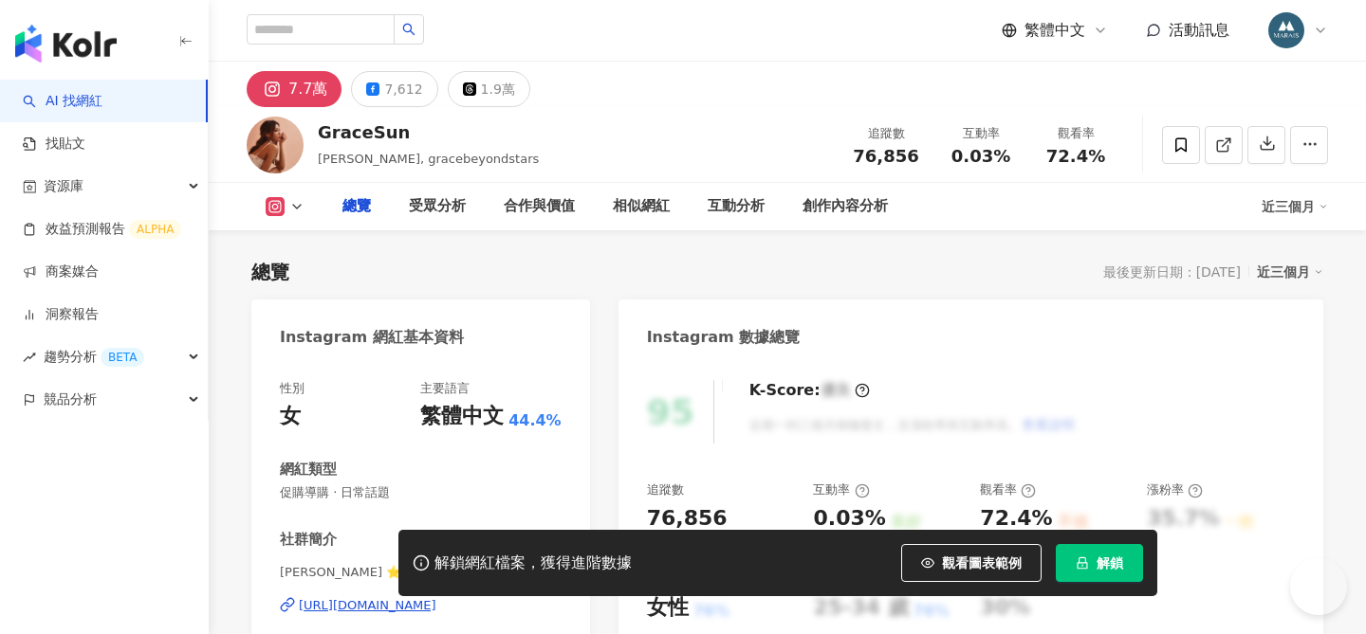
click at [398, 487] on span "促購導購 · 日常話題" at bounding box center [421, 493] width 282 height 17
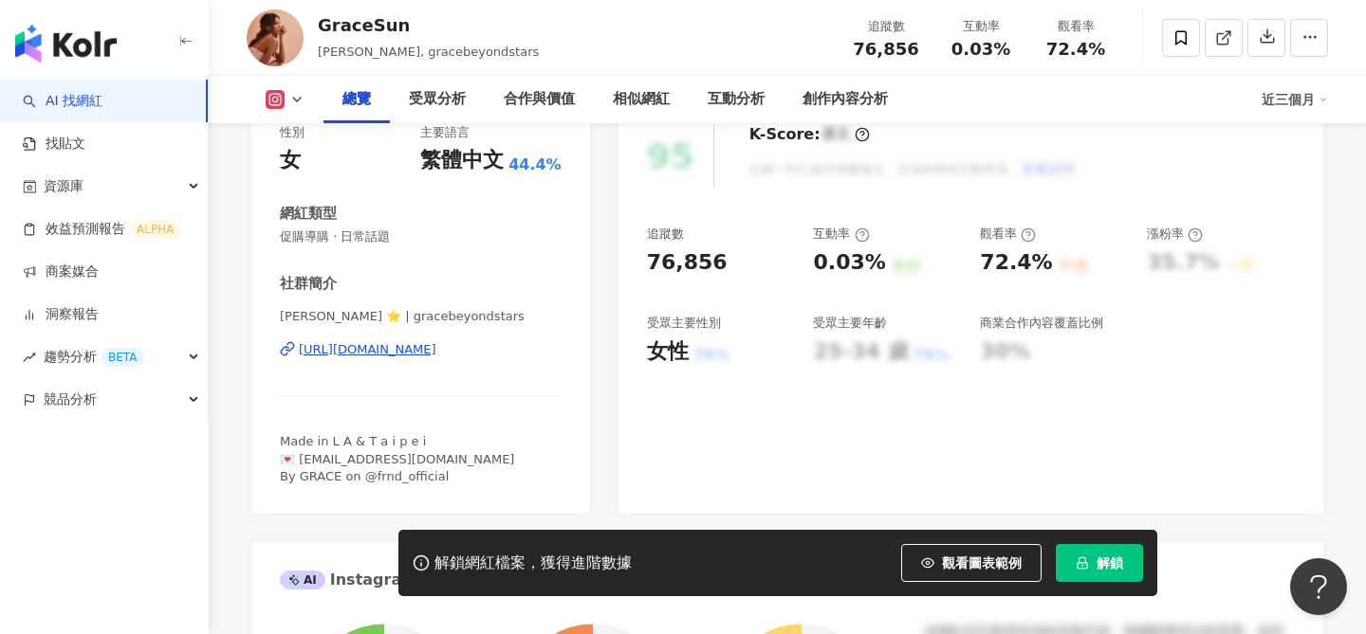
click at [436, 353] on div "https://www.instagram.com/gracebeyondstars/" at bounding box center [367, 349] width 137 height 17
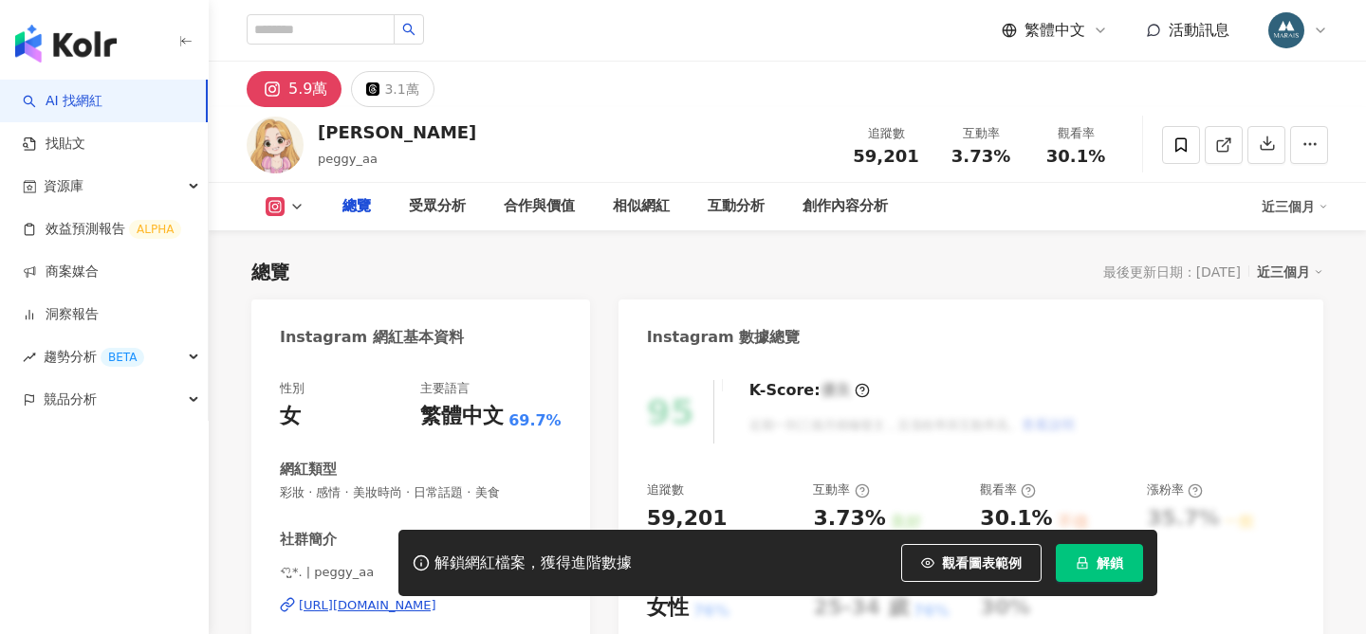
click at [462, 385] on div "主要語言" at bounding box center [444, 388] width 49 height 17
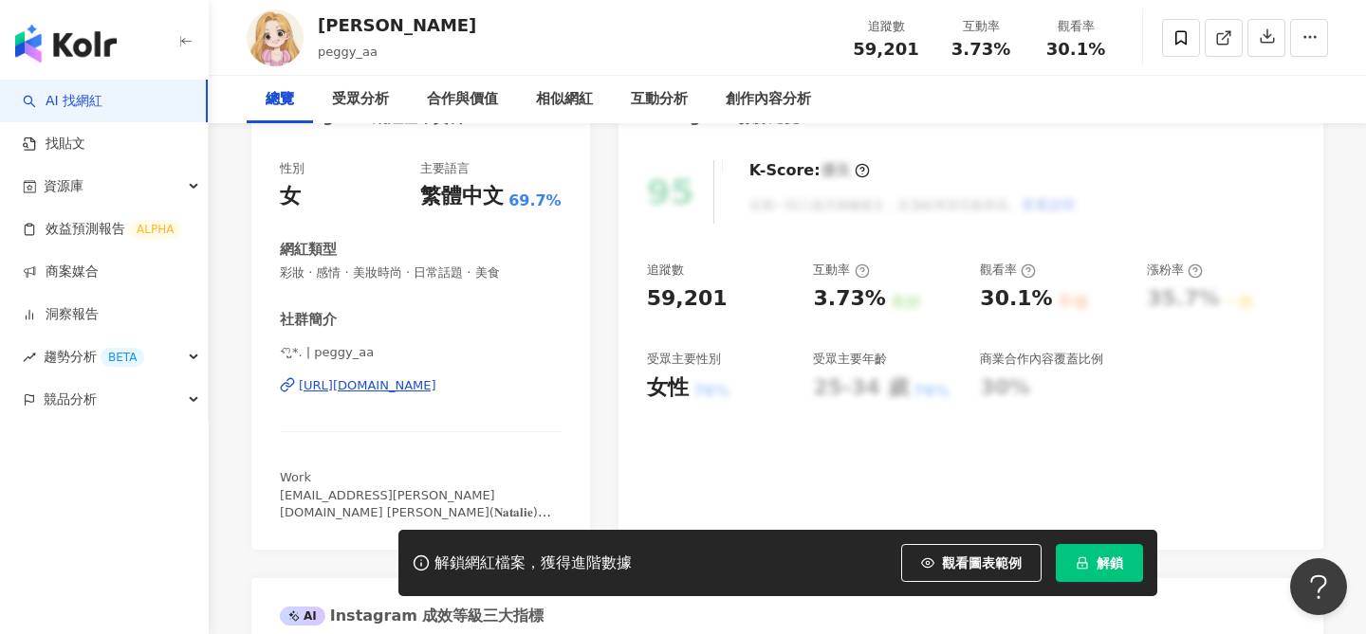
click at [436, 390] on div "https://www.instagram.com/peggy_aa/" at bounding box center [367, 385] width 137 height 17
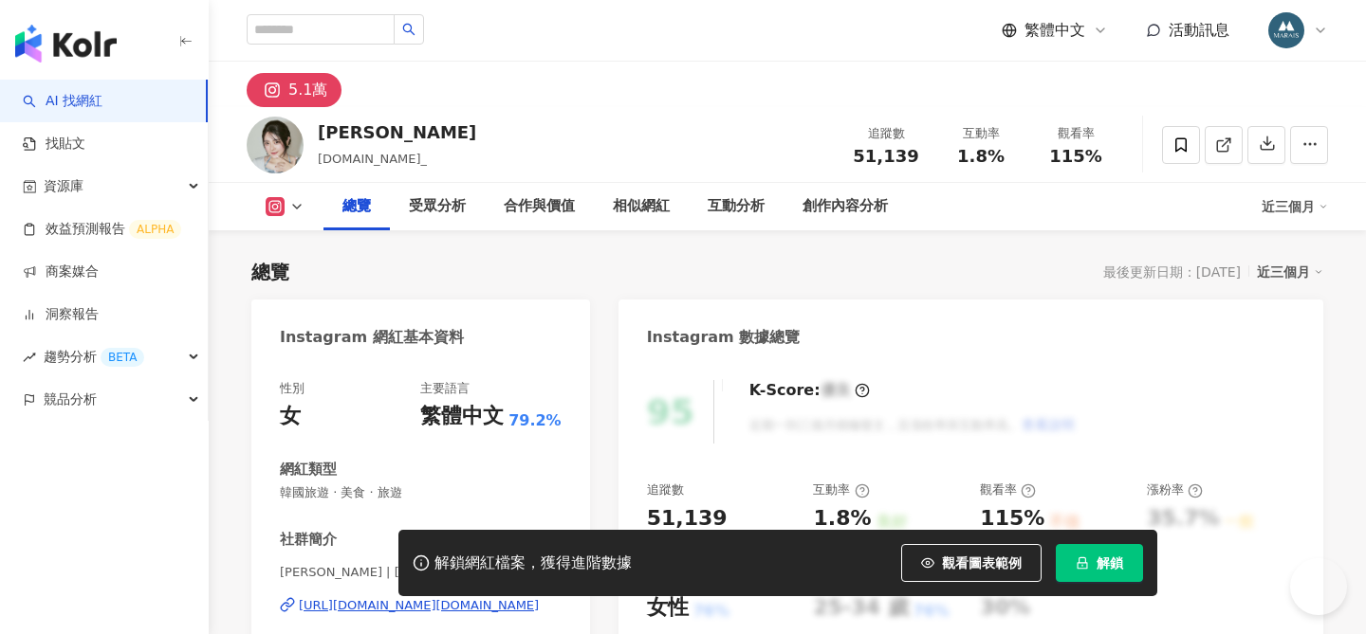
scroll to position [241, 0]
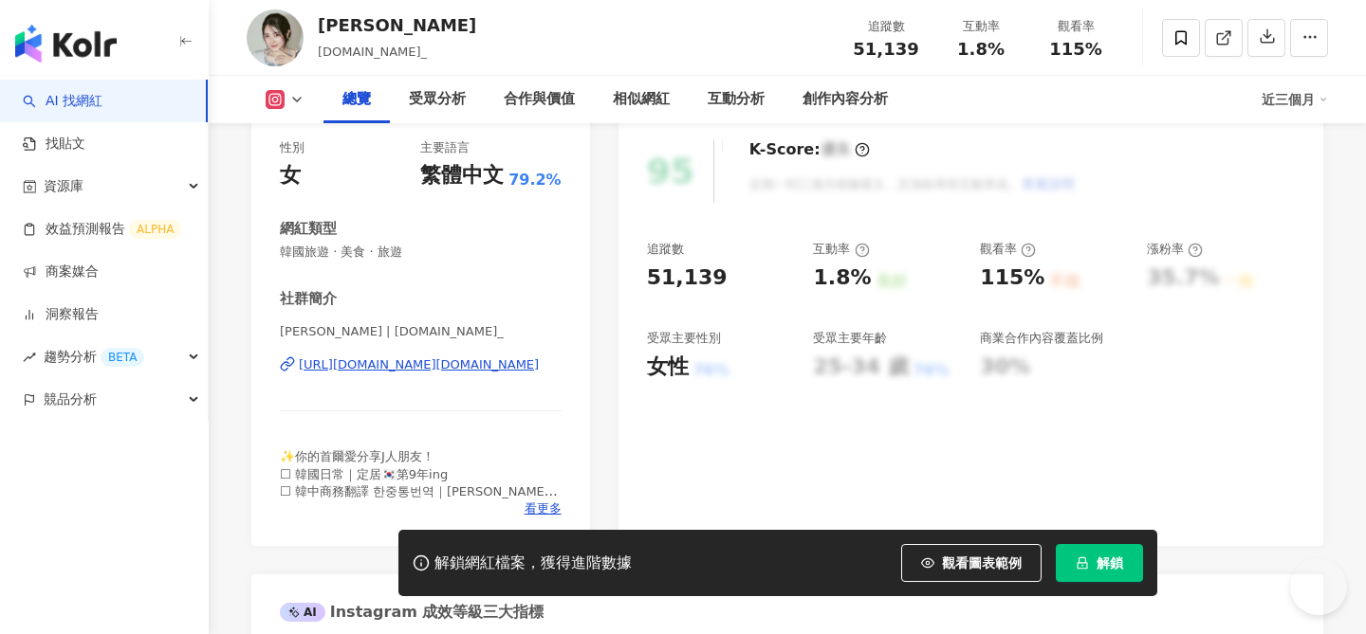
click at [412, 366] on div "https://www.instagram.com/ash.sy_/" at bounding box center [419, 365] width 240 height 17
click at [1104, 562] on span "解鎖" at bounding box center [1109, 563] width 27 height 15
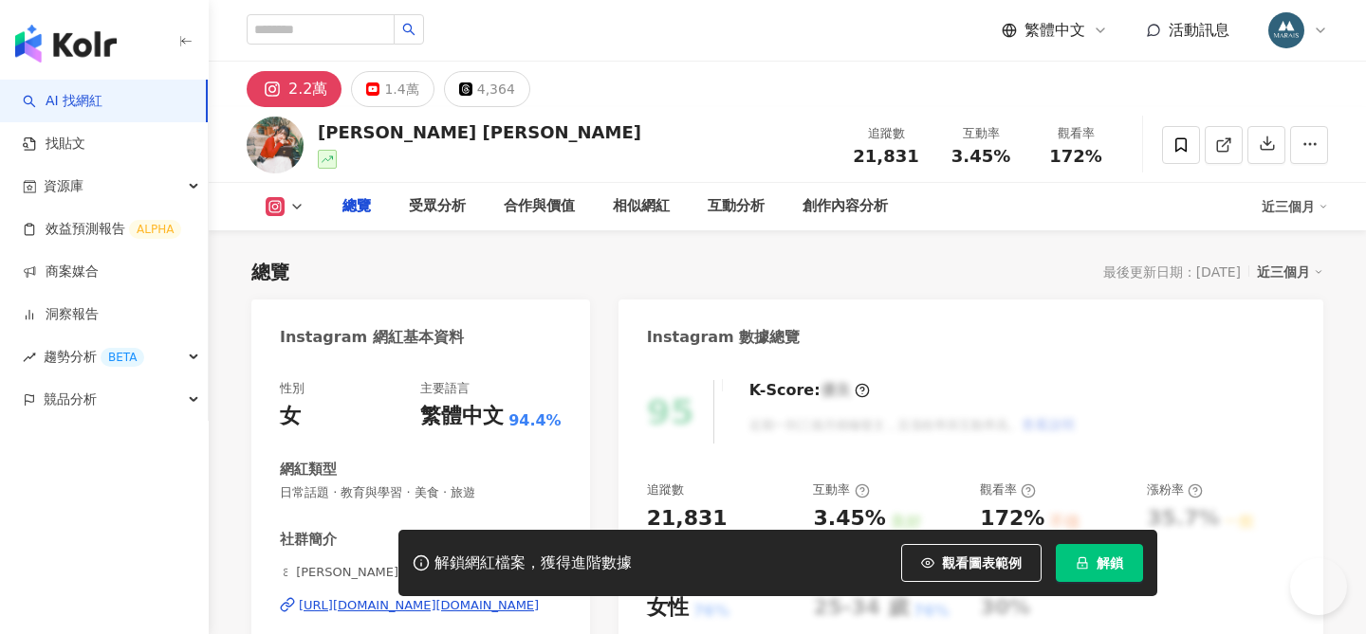
click at [443, 392] on div "主要語言" at bounding box center [444, 388] width 49 height 17
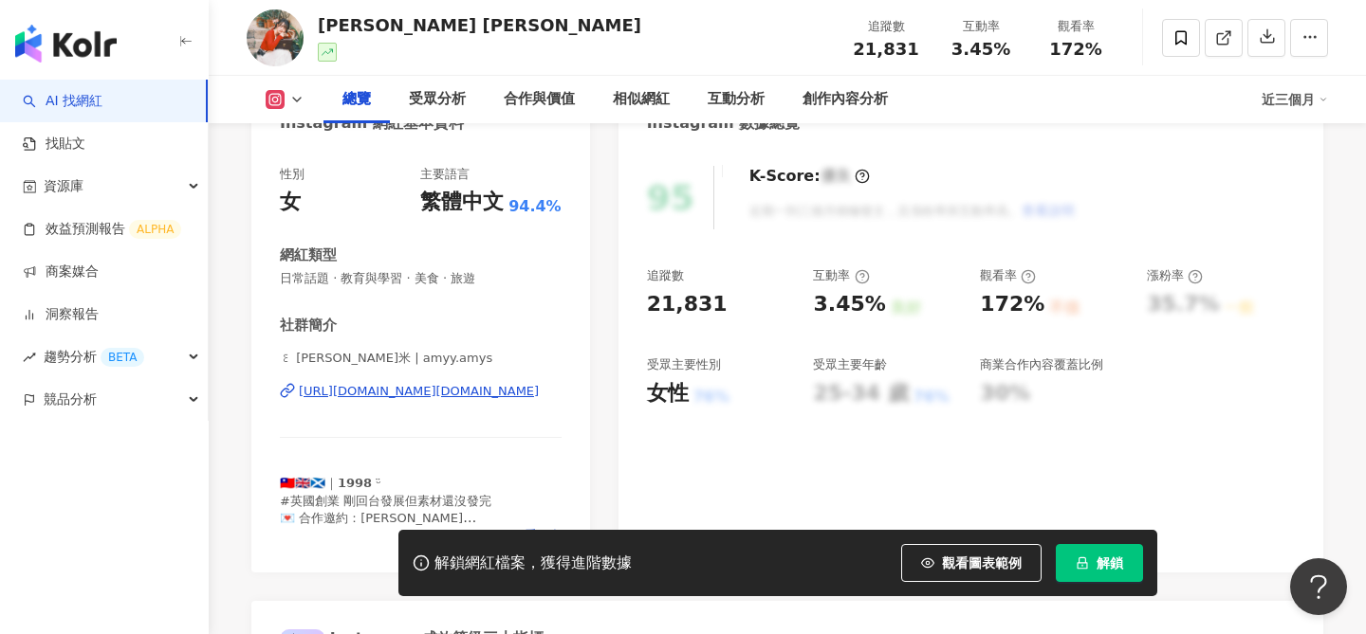
click at [437, 390] on div "https://www.instagram.com/amyy.amys/" at bounding box center [419, 391] width 240 height 17
